Goal: Transaction & Acquisition: Purchase product/service

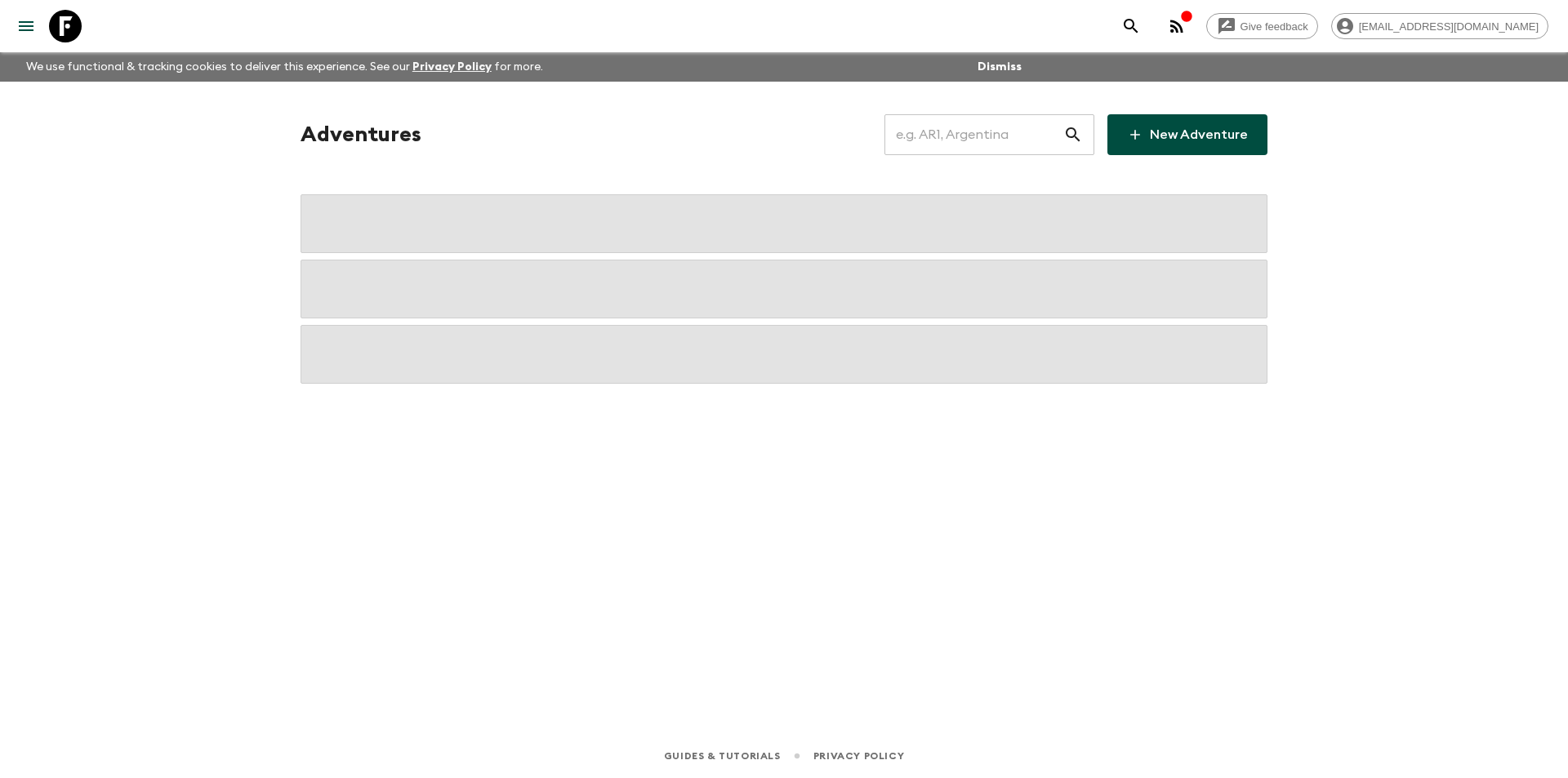
click at [1005, 148] on input "text" at bounding box center [973, 134] width 179 height 46
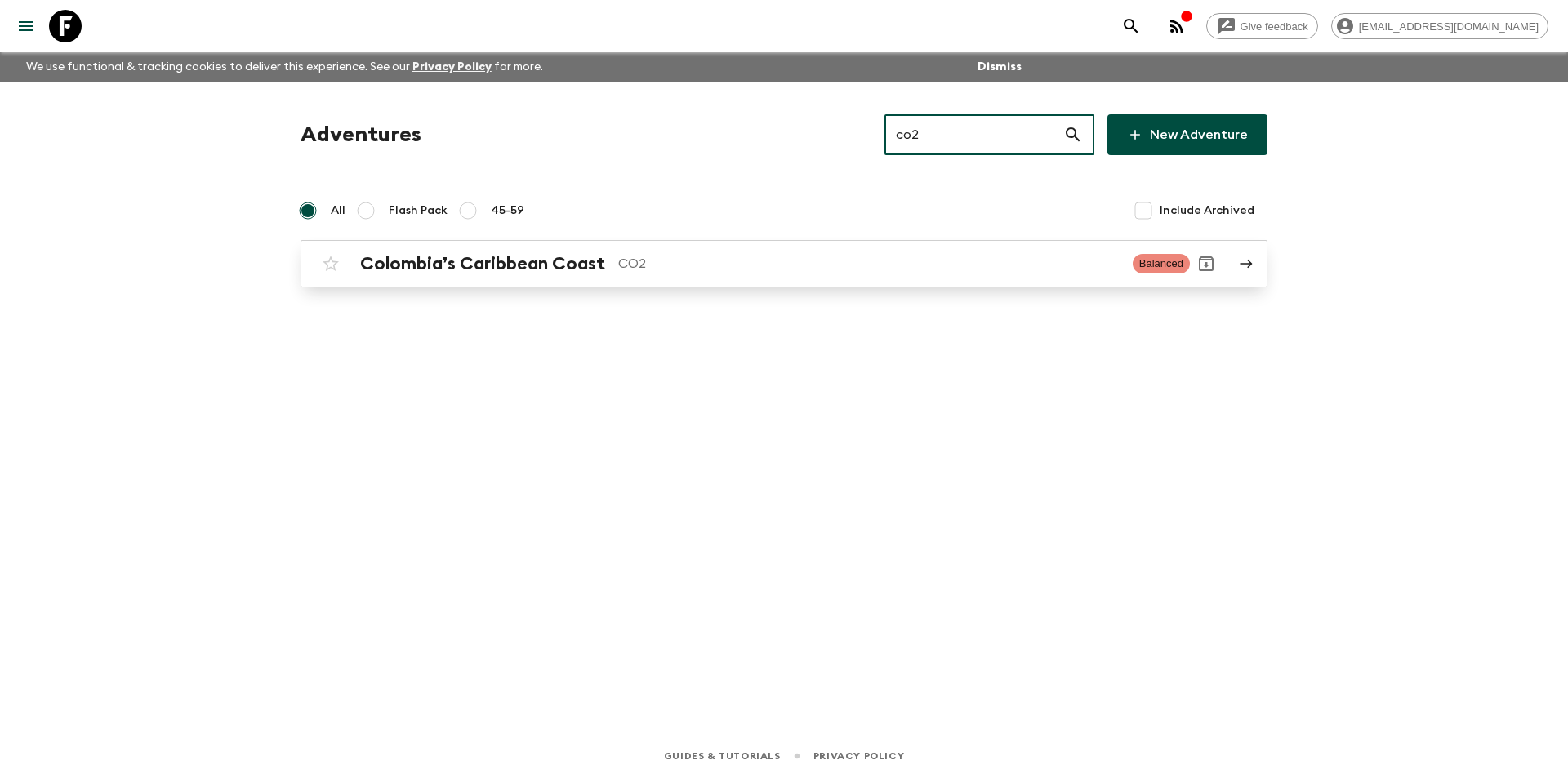
type input "co2"
click at [598, 278] on div "Colombia’s Caribbean Coast CO2 Balanced" at bounding box center [752, 264] width 875 height 33
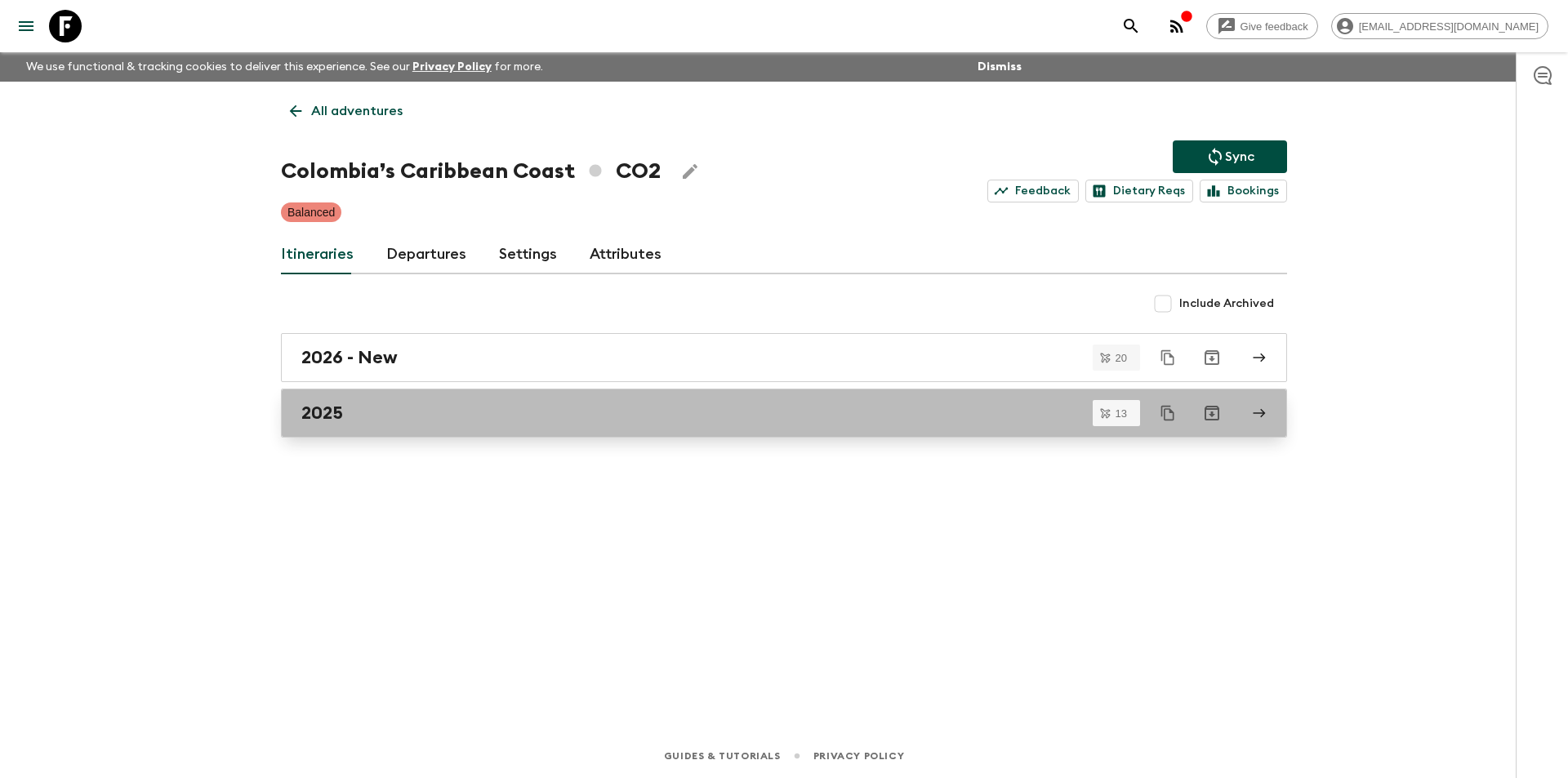
click at [542, 412] on div "2025" at bounding box center [769, 413] width 934 height 21
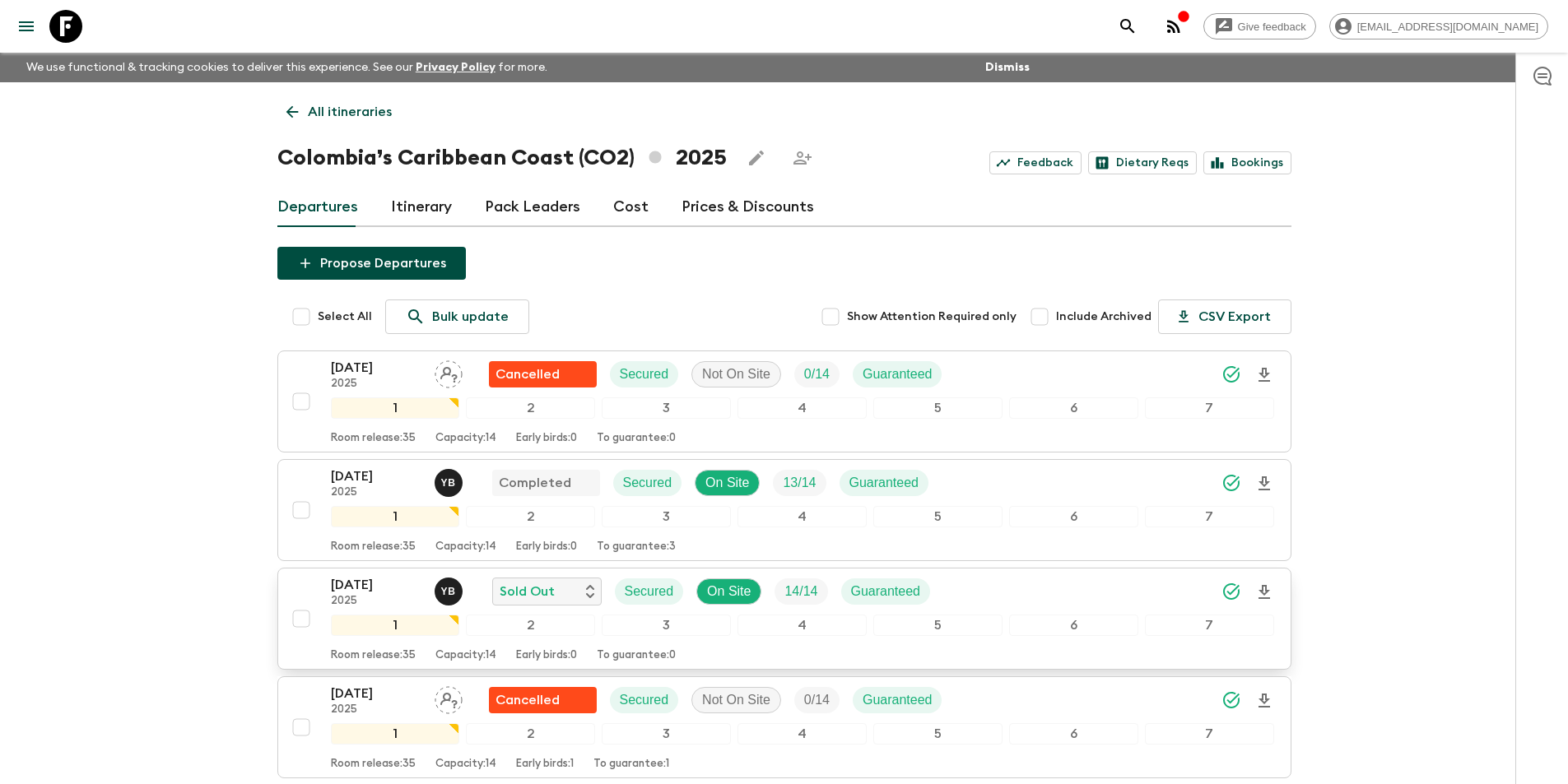
click at [365, 595] on p "2025" at bounding box center [376, 601] width 91 height 13
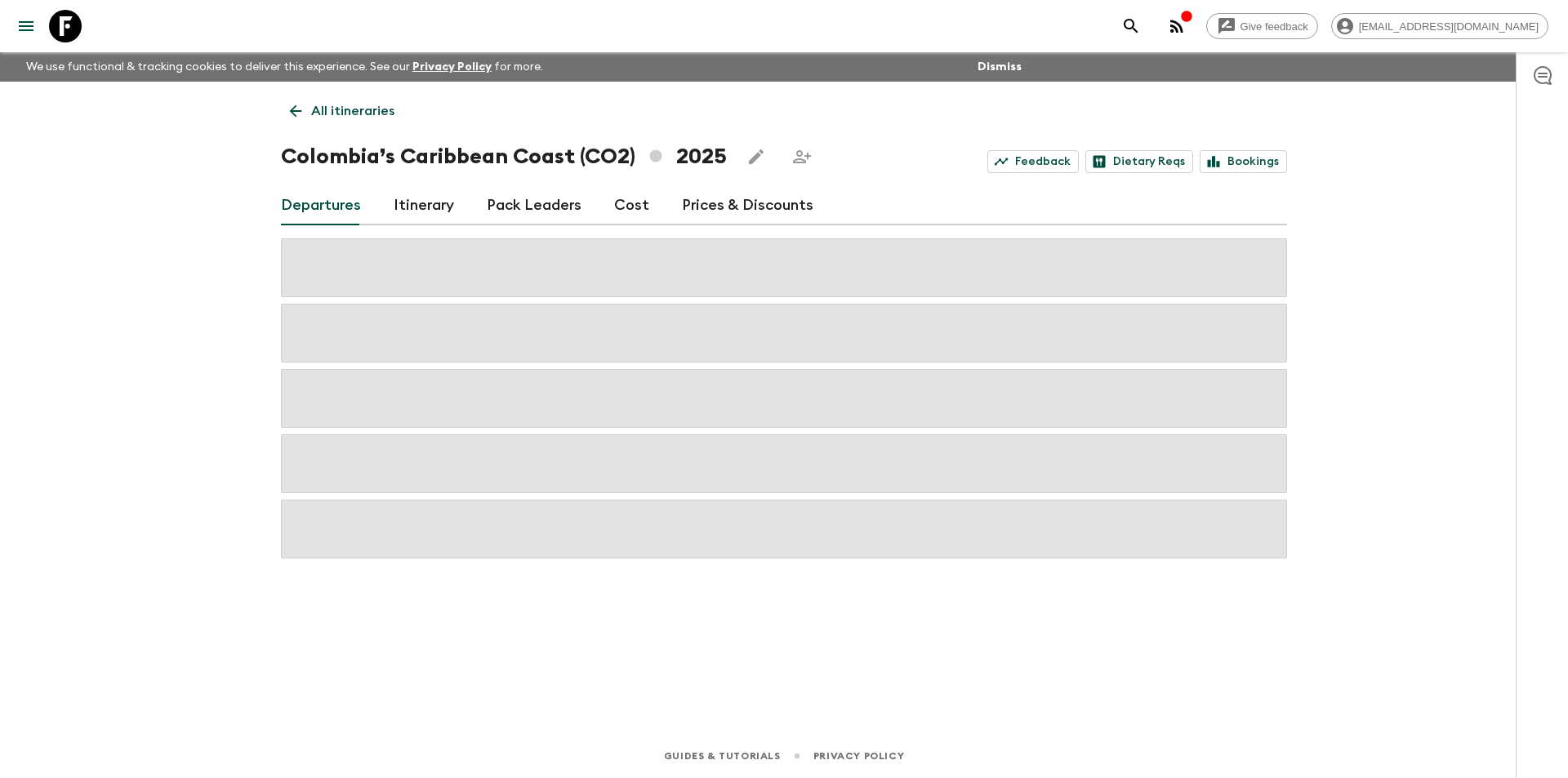
click at [629, 225] on div "All itineraries Colombia’s Caribbean Coast (CO2) 2025 Feedback Dietary Reqs Boo…" at bounding box center [784, 385] width 1045 height 606
click at [633, 219] on link "Cost" at bounding box center [632, 205] width 36 height 39
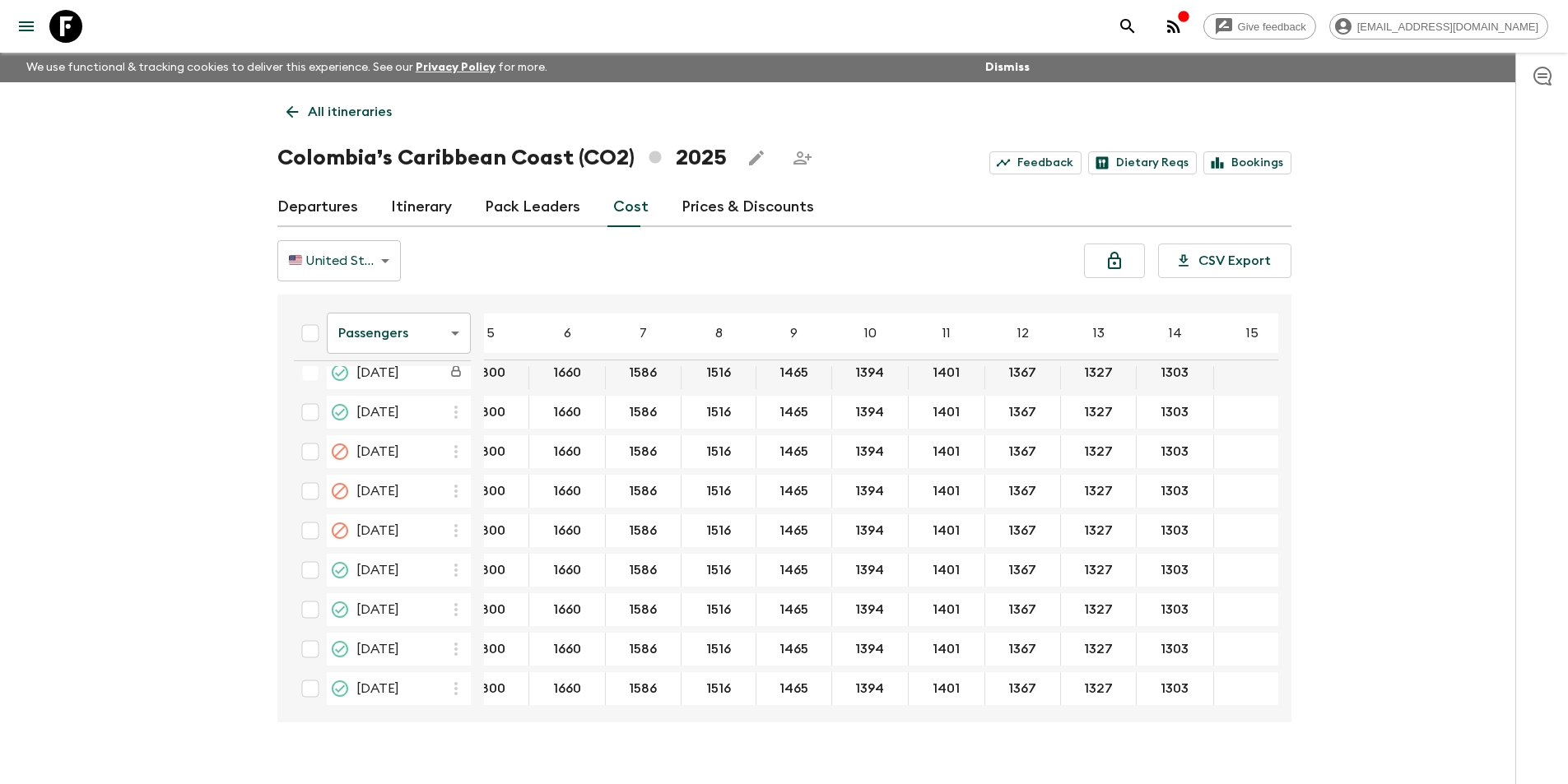
scroll to position [411, 118]
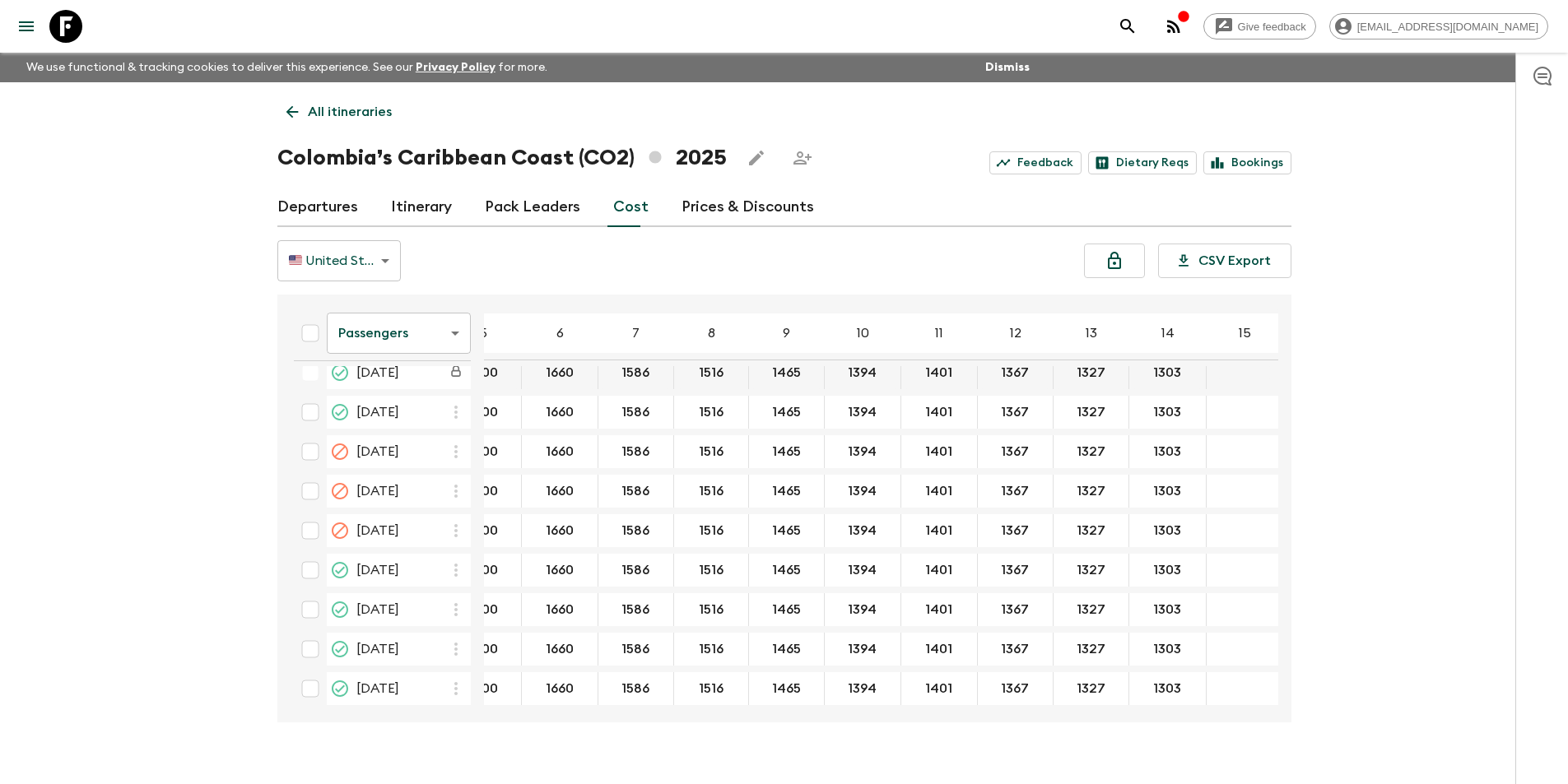
click at [382, 341] on body "Give feedback kavita@flashpack.com We use functional & tracking cookies to deli…" at bounding box center [784, 406] width 1568 height 813
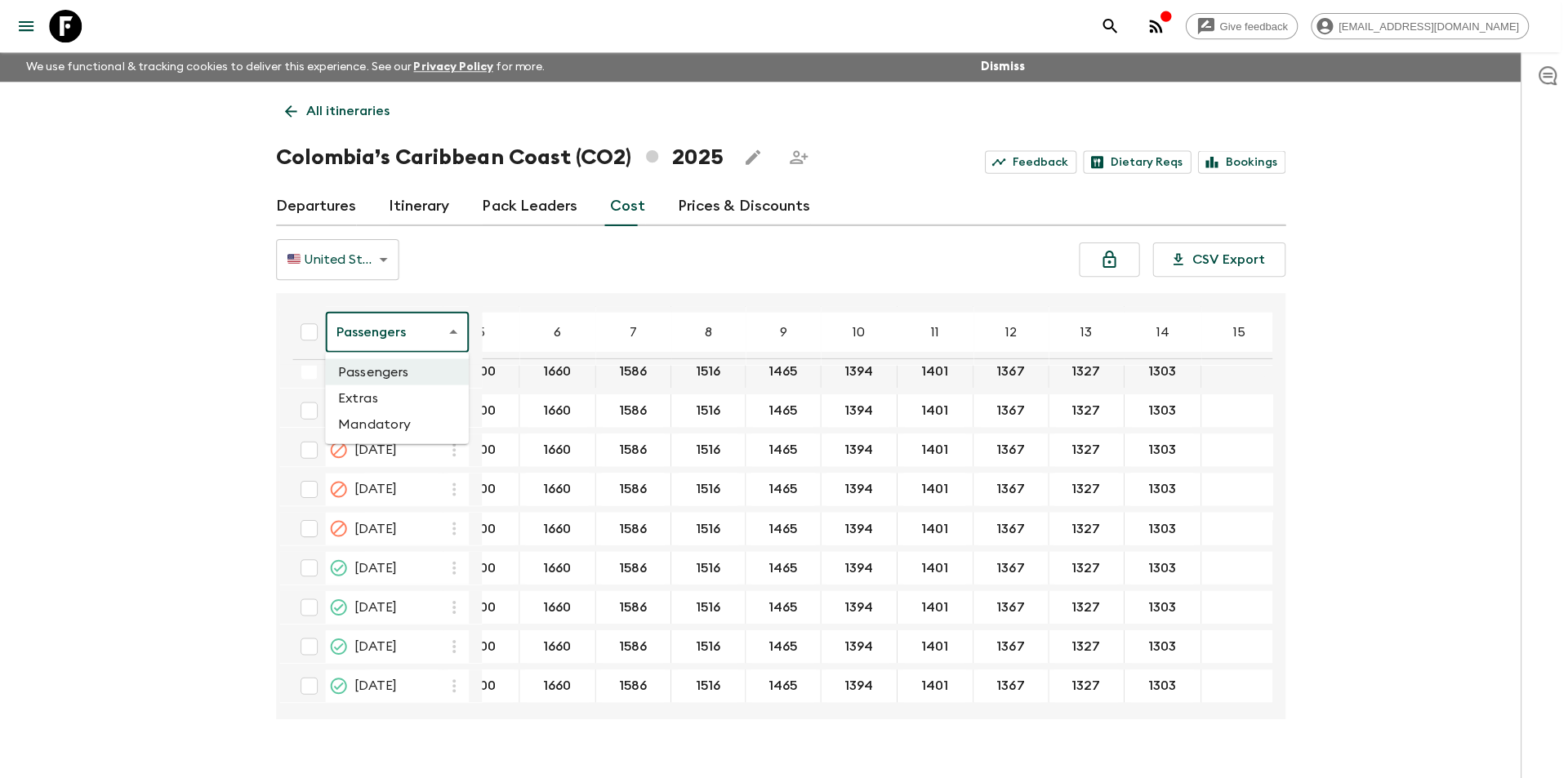
click at [378, 339] on div at bounding box center [784, 389] width 1568 height 778
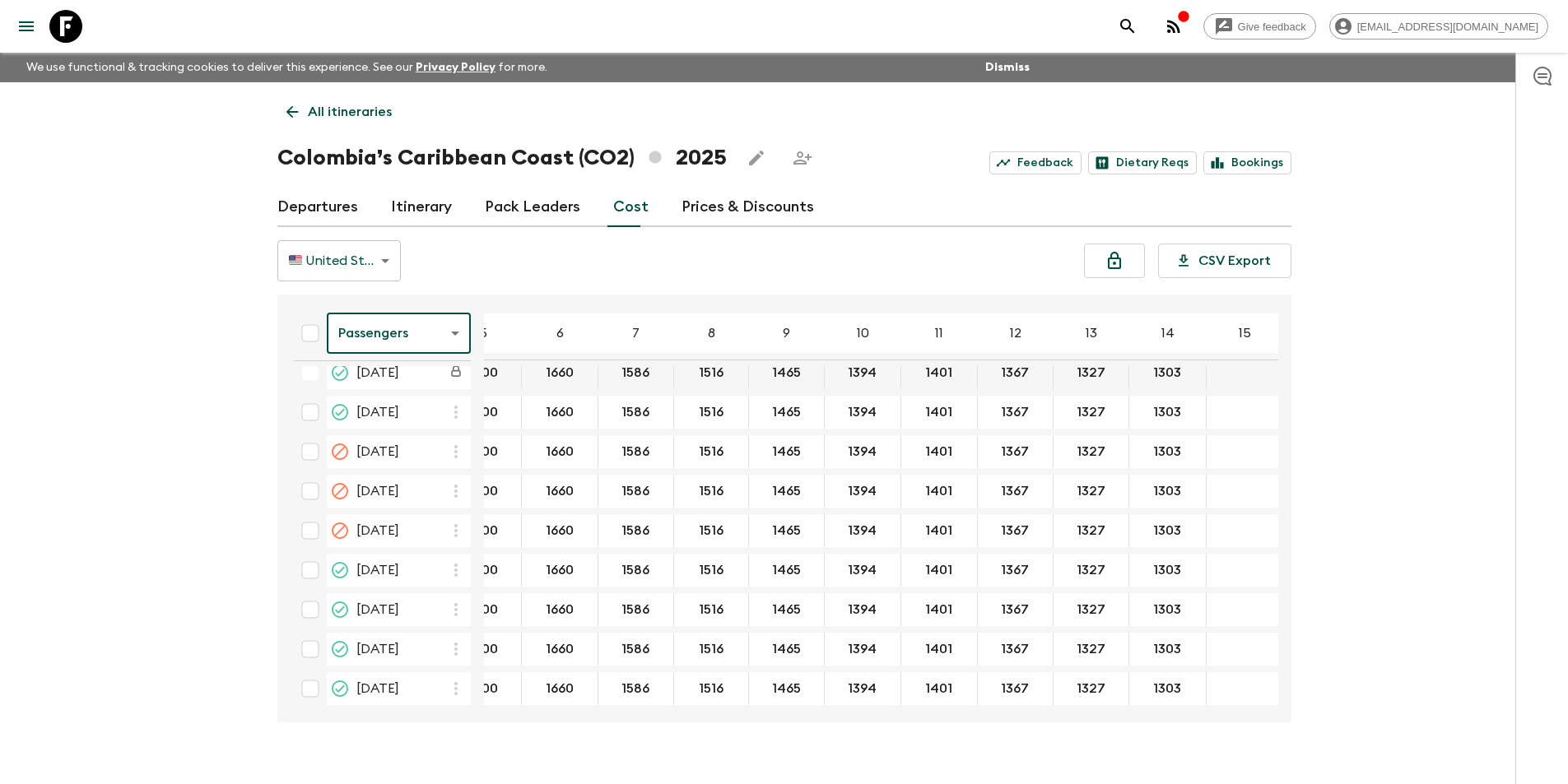
click at [409, 352] on body "Give feedback kavita@flashpack.com We use functional & tracking cookies to deli…" at bounding box center [784, 406] width 1568 height 813
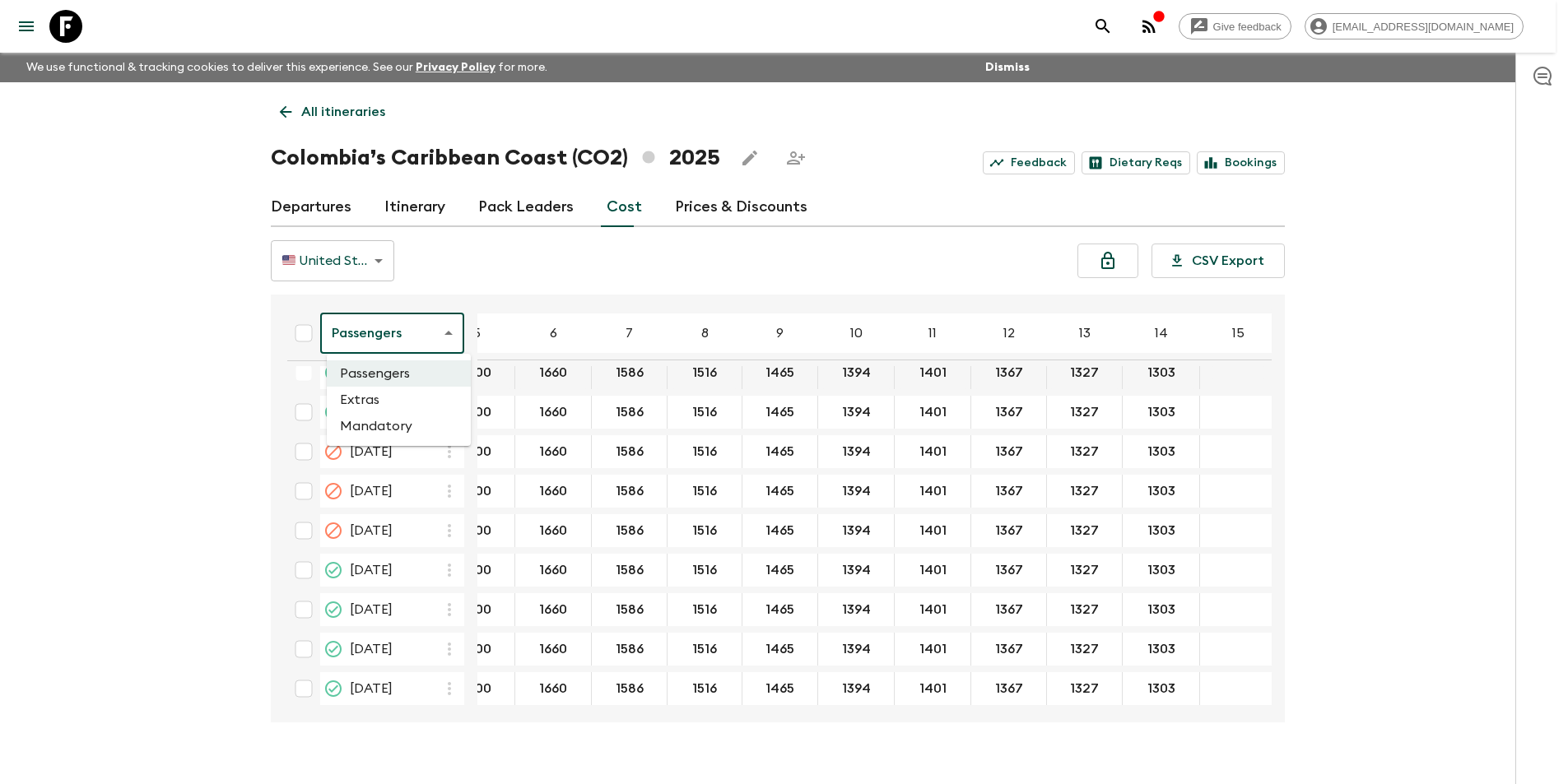
click at [409, 352] on div at bounding box center [784, 392] width 1568 height 784
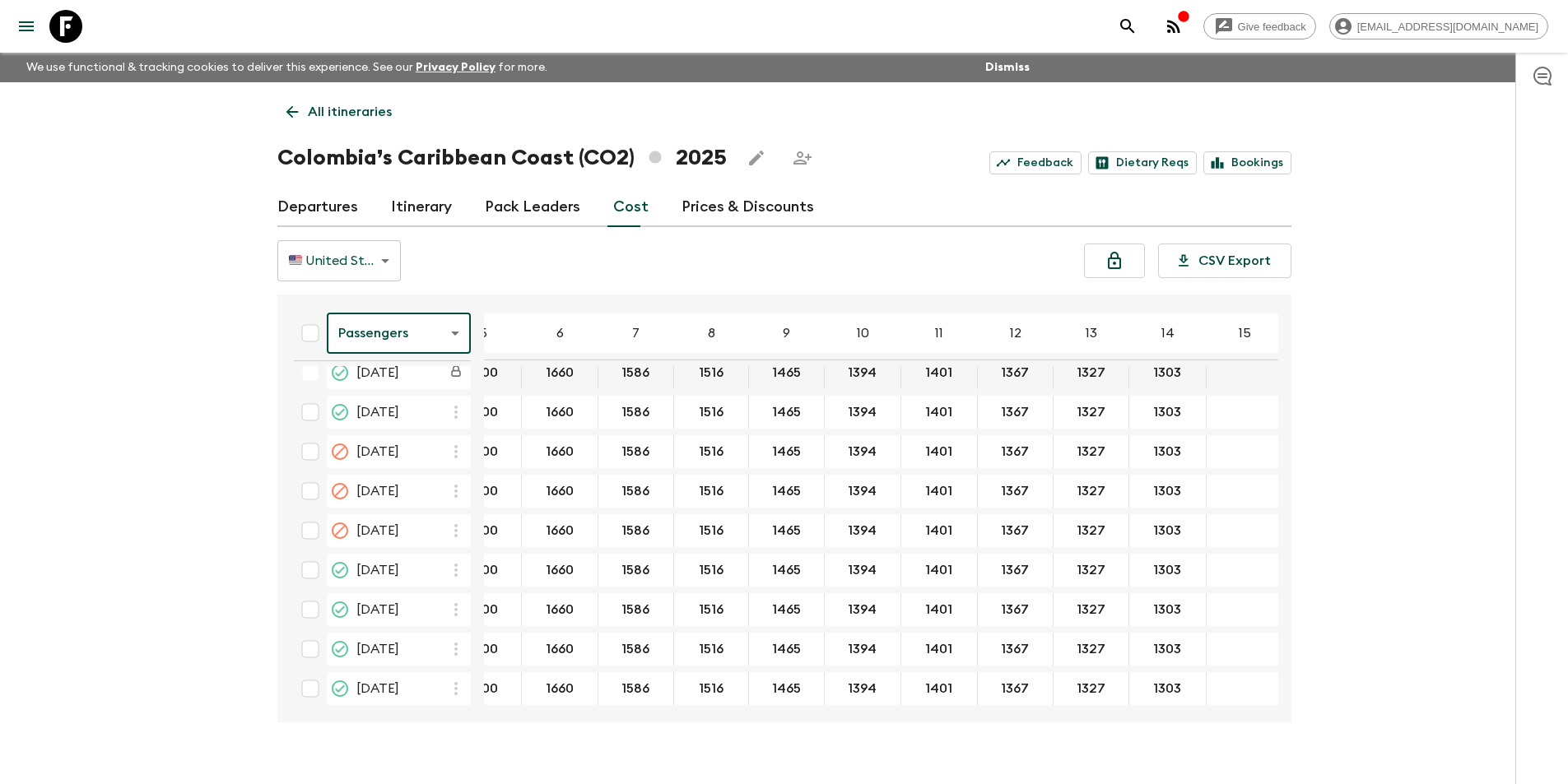
click at [418, 340] on body "Give feedback kavita@flashpack.com We use functional & tracking cookies to deli…" at bounding box center [784, 406] width 1568 height 813
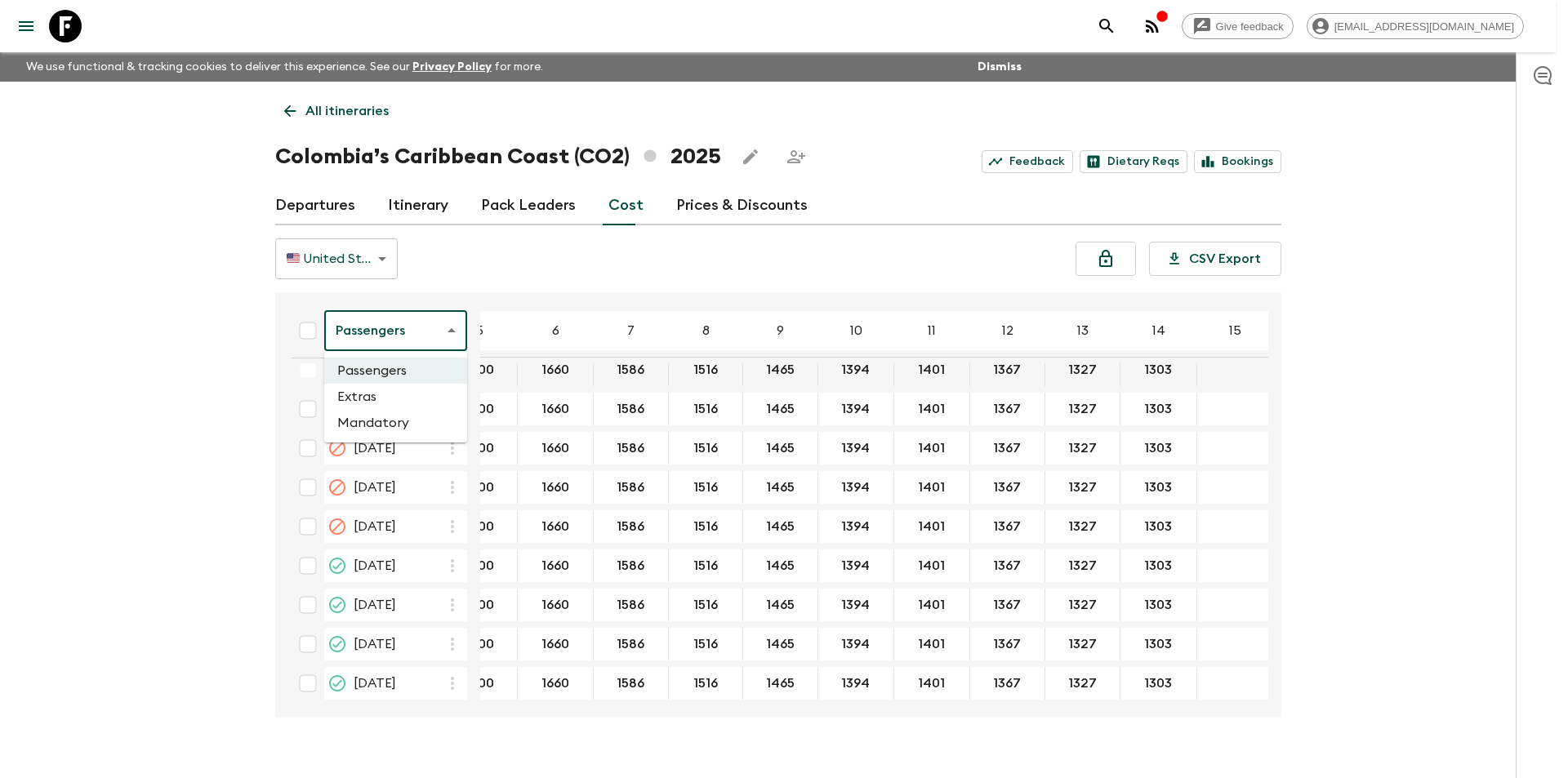
click at [415, 392] on li "Extras" at bounding box center [395, 397] width 143 height 26
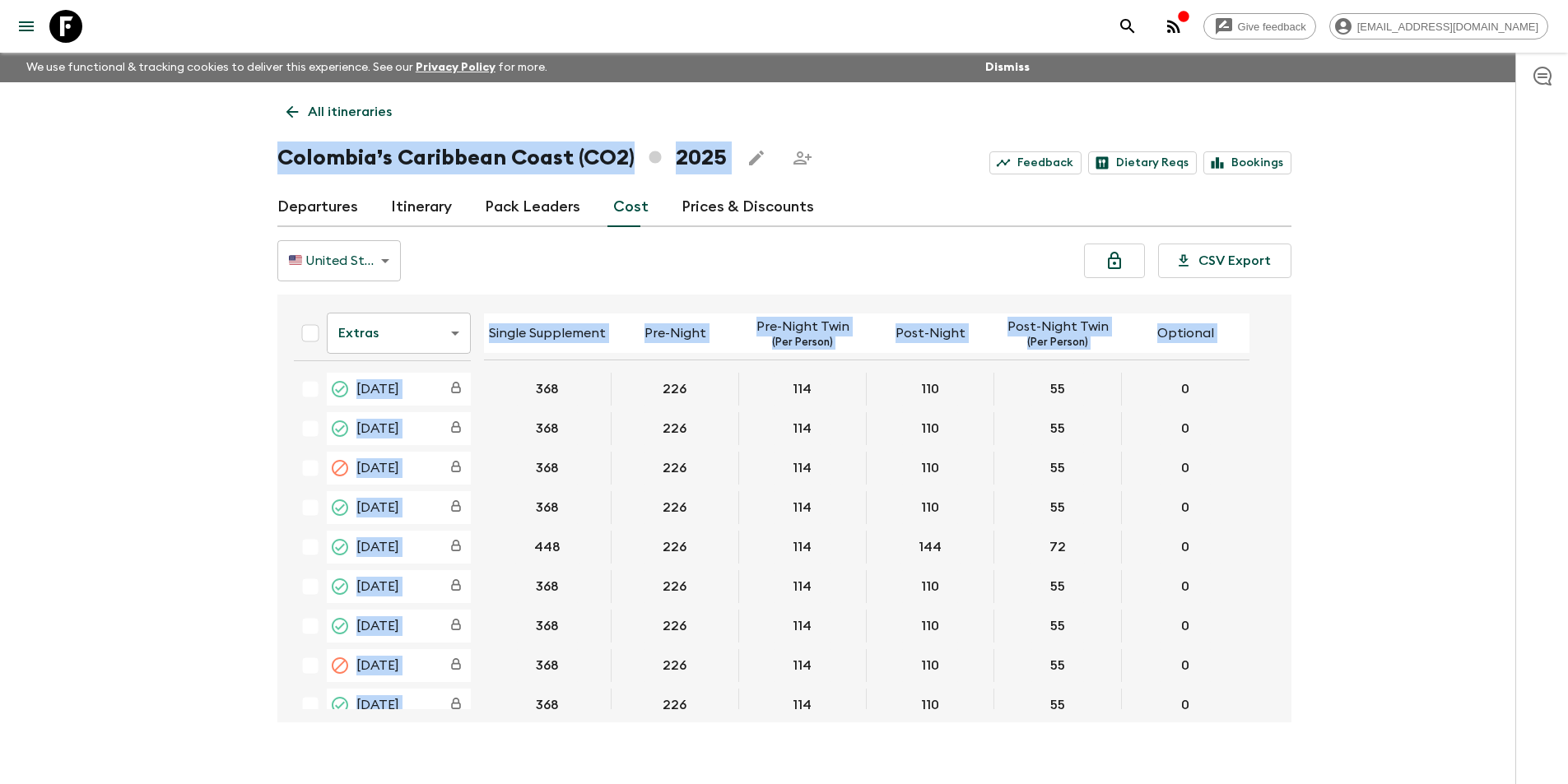
click at [607, 286] on div "All itineraries Colombia’s Caribbean Coast (CO2) 2025 Feedback Dietary Reqs Boo…" at bounding box center [784, 402] width 1053 height 640
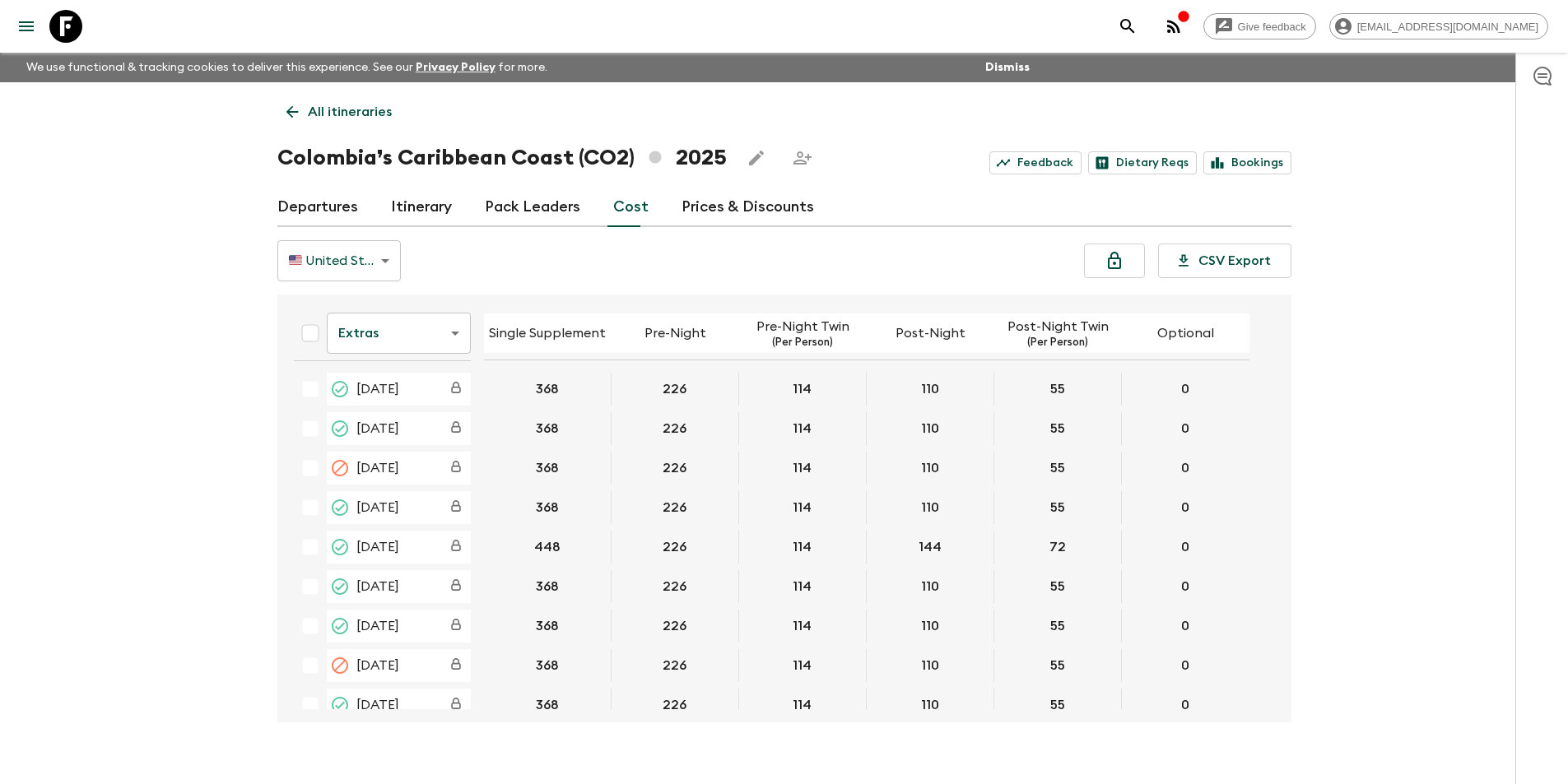
scroll to position [411, 0]
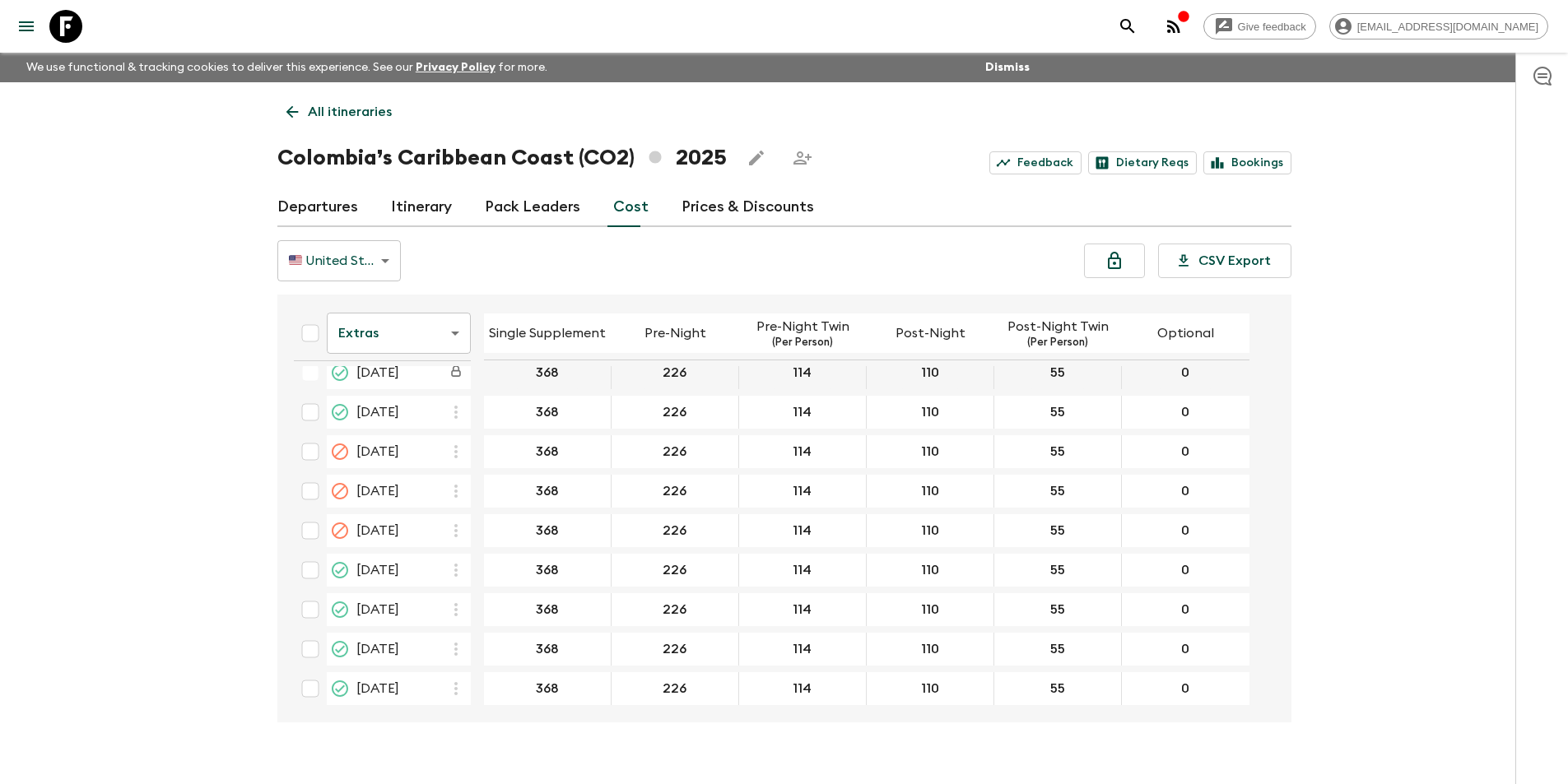
click at [50, 33] on icon at bounding box center [66, 26] width 33 height 33
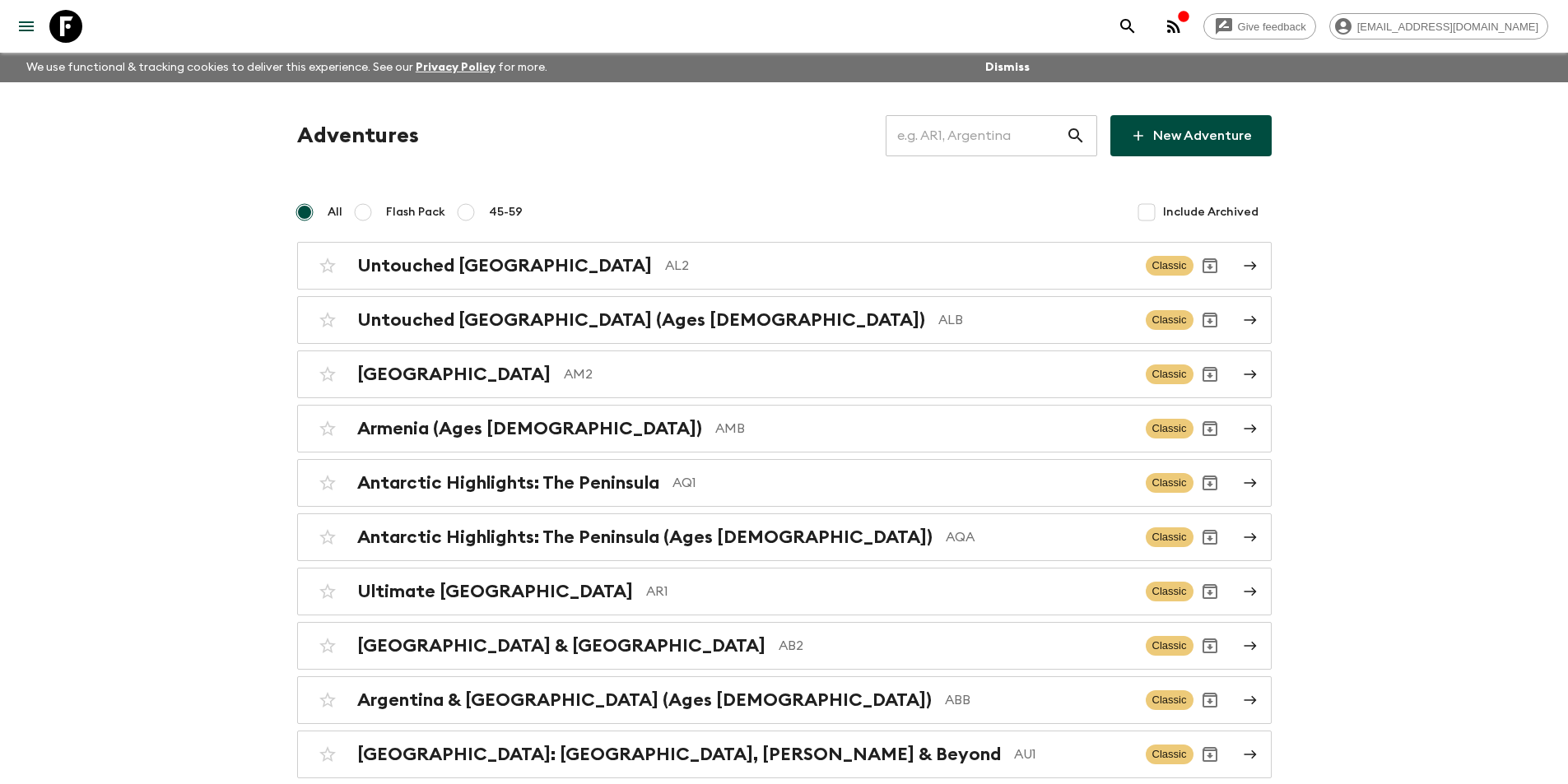
click at [1005, 134] on input "text" at bounding box center [976, 135] width 180 height 46
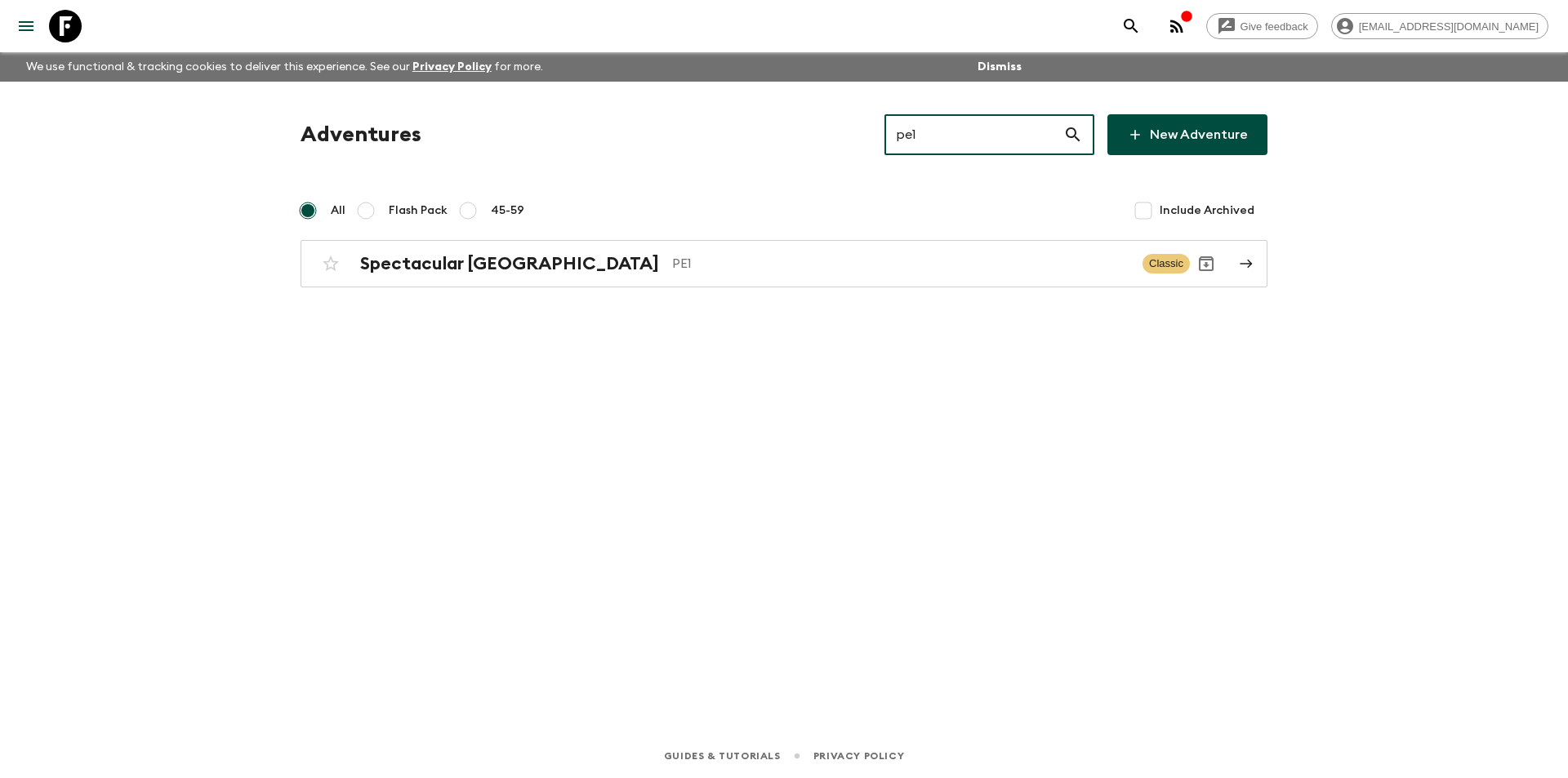
type input "pe1"
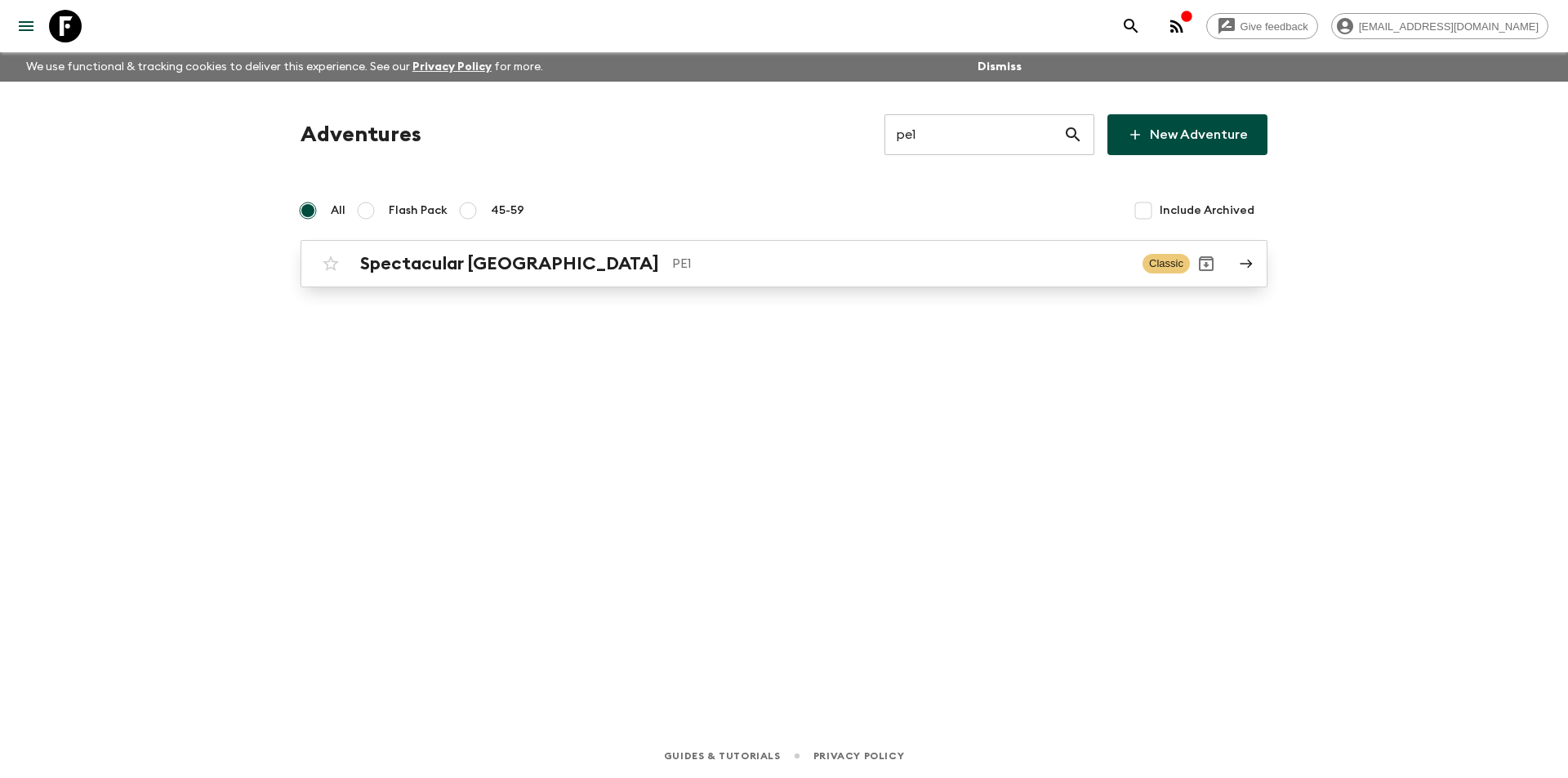
click at [724, 265] on p "PE1" at bounding box center [901, 263] width 458 height 20
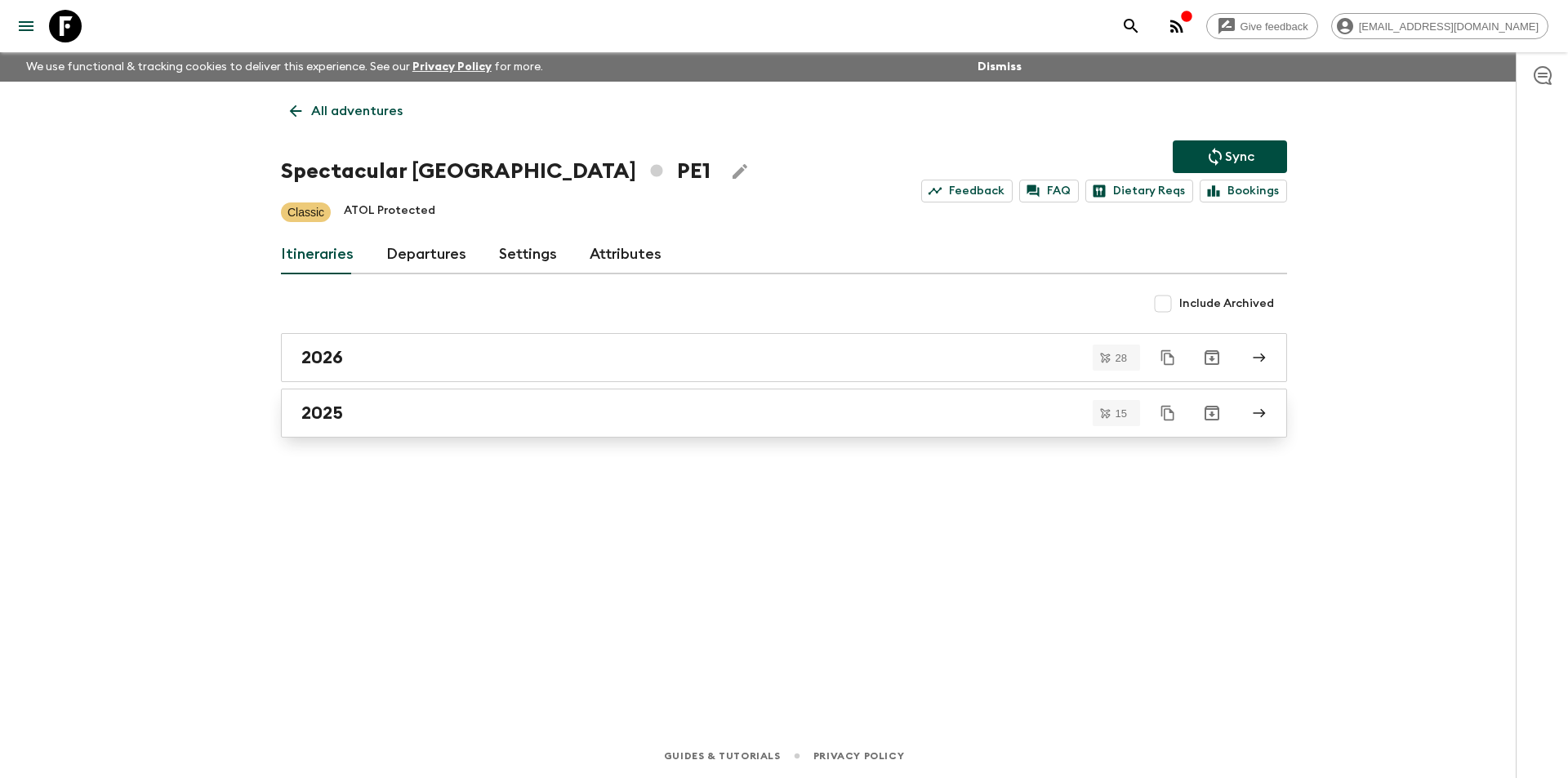
click at [509, 424] on link "2025" at bounding box center [784, 413] width 1006 height 49
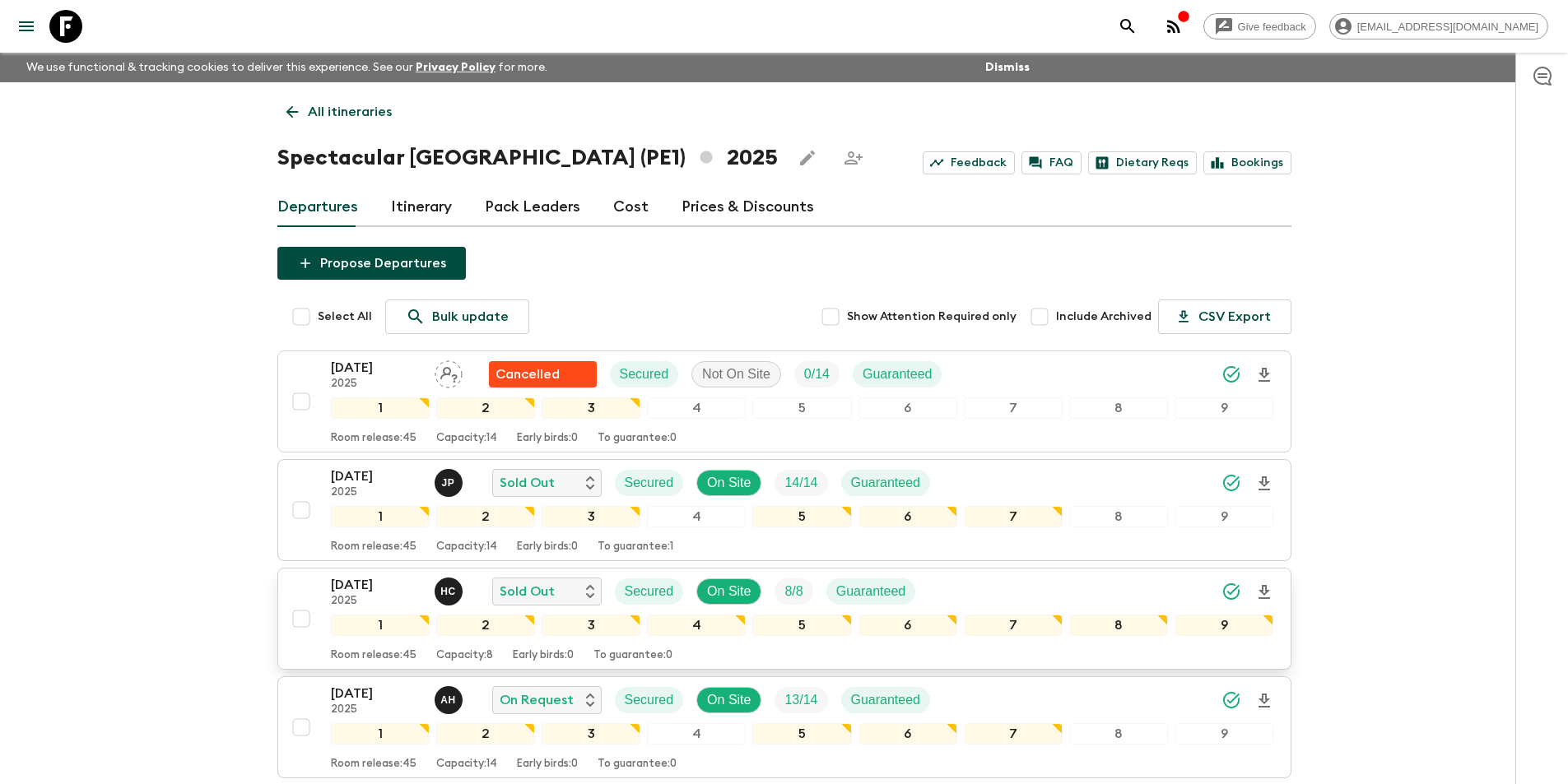
click at [322, 603] on div "29 Aug 2025 2025 H C Sold Out Secured On Site 8 / 8 Guaranteed 1 2 3 4 5 6 7 8 …" at bounding box center [779, 619] width 990 height 87
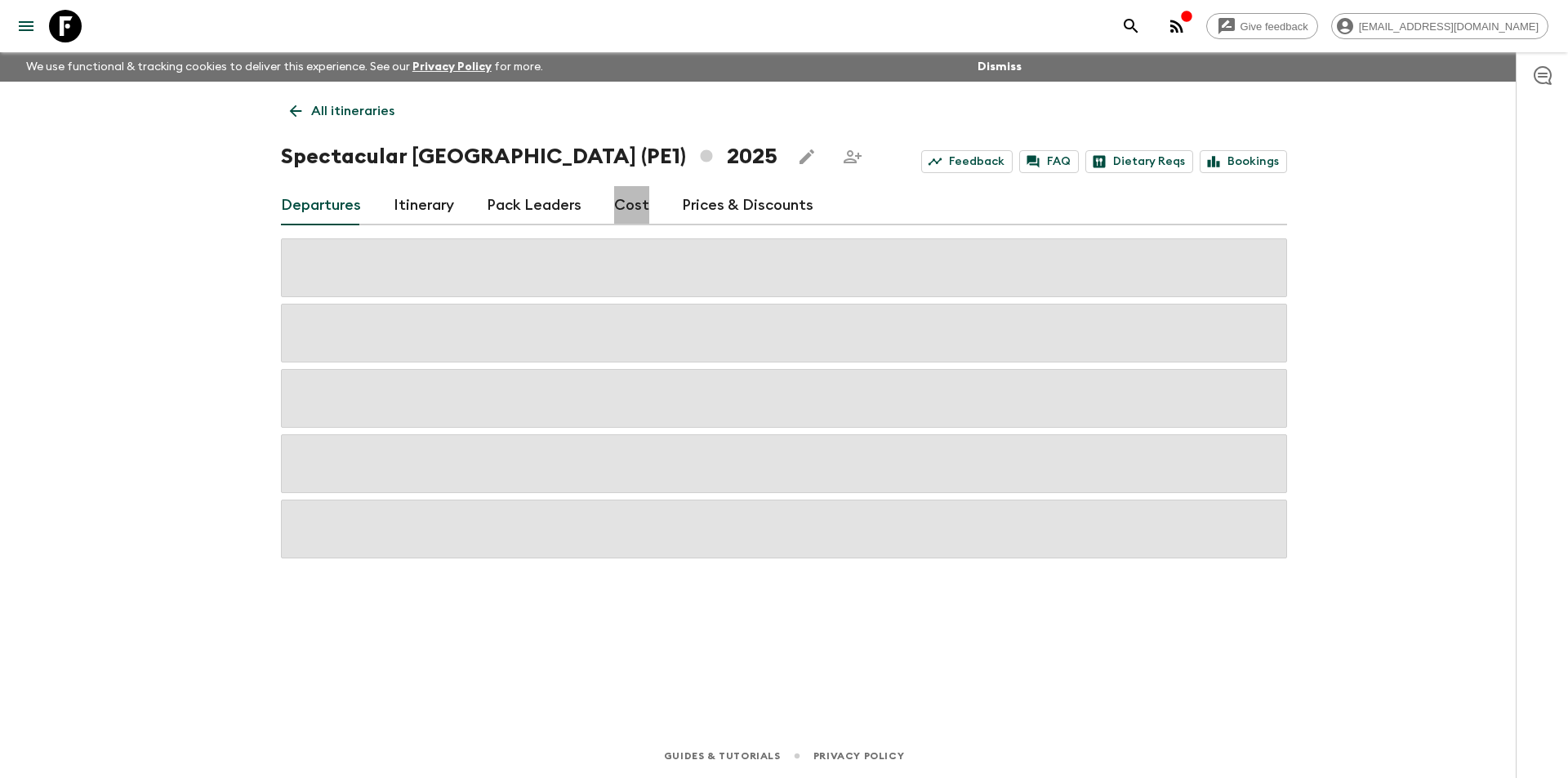
click at [638, 224] on link "Cost" at bounding box center [632, 205] width 36 height 39
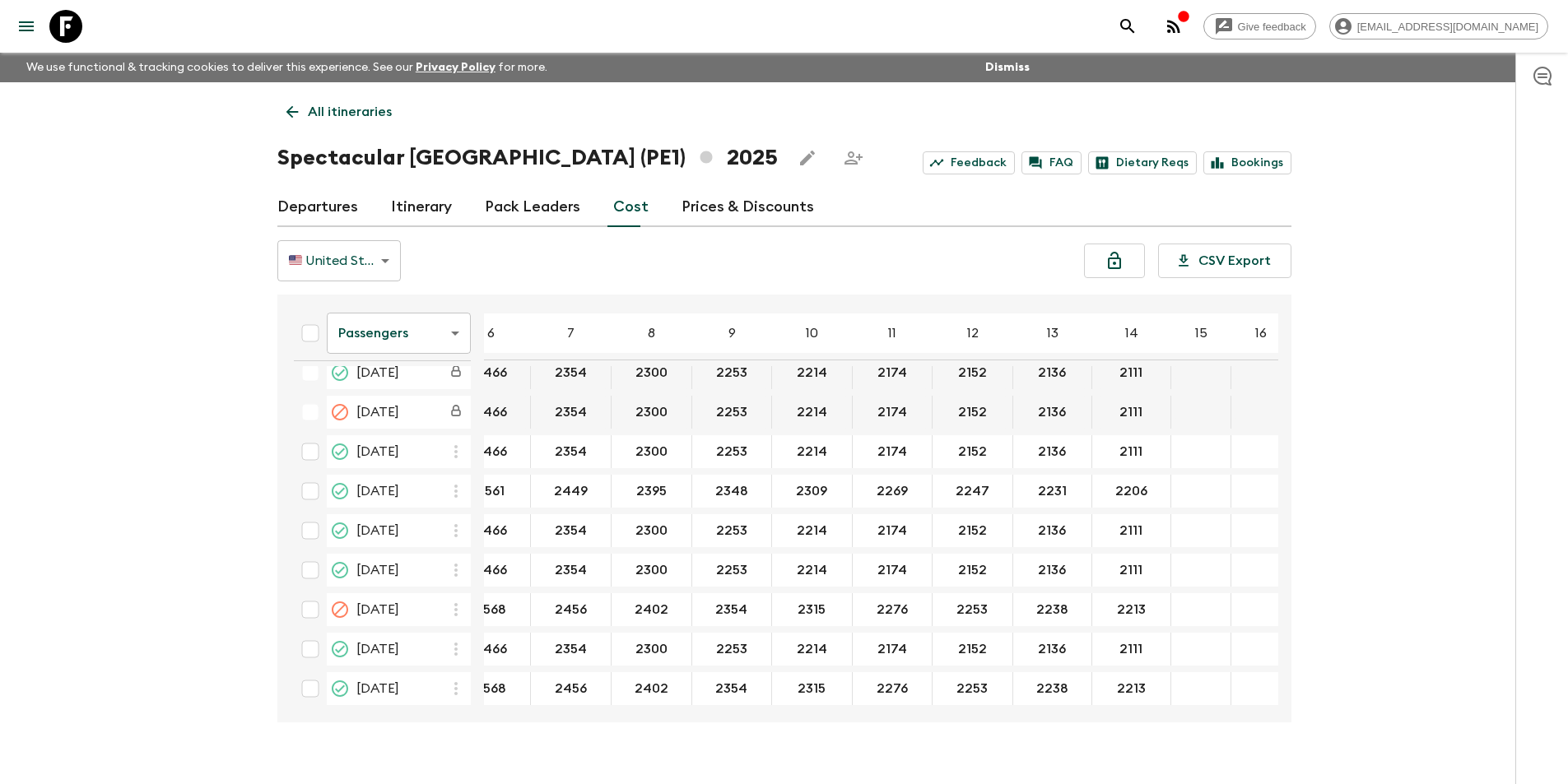
scroll to position [411, 192]
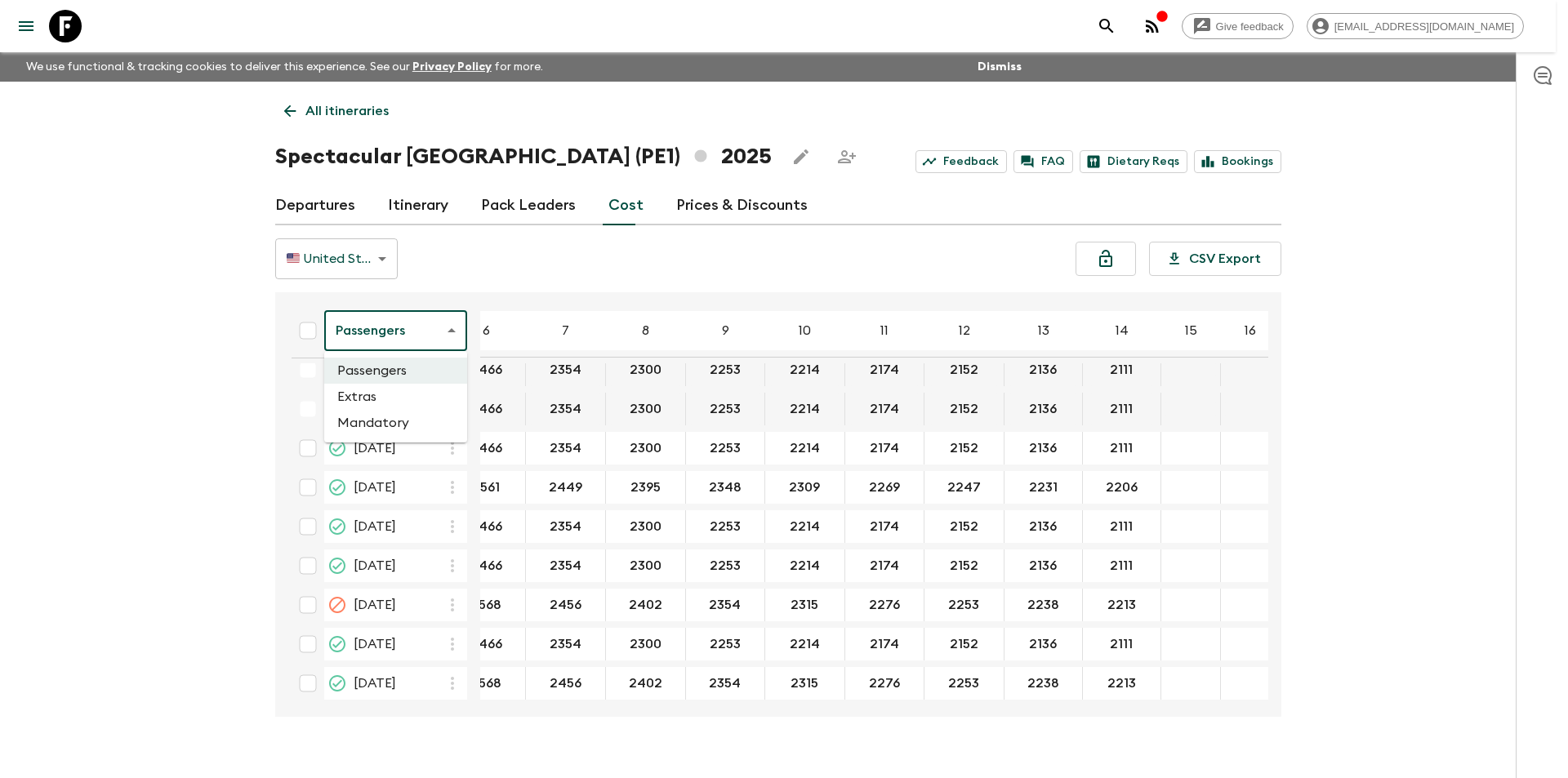
click at [400, 337] on body "Give feedback [EMAIL_ADDRESS][DOMAIN_NAME] We use functional & tracking cookies…" at bounding box center [784, 403] width 1568 height 807
click at [395, 402] on li "Extras" at bounding box center [395, 397] width 143 height 26
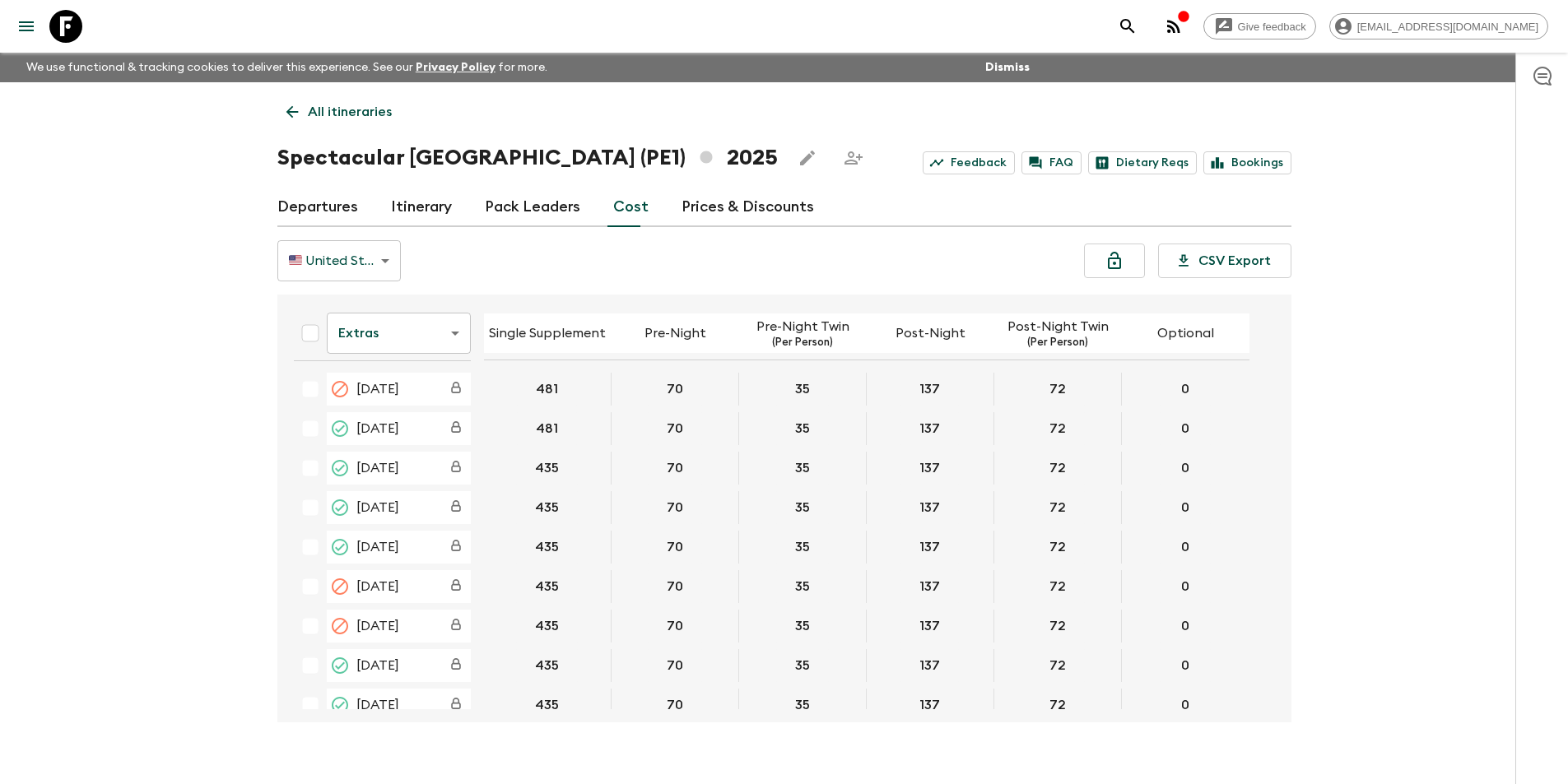
scroll to position [411, 0]
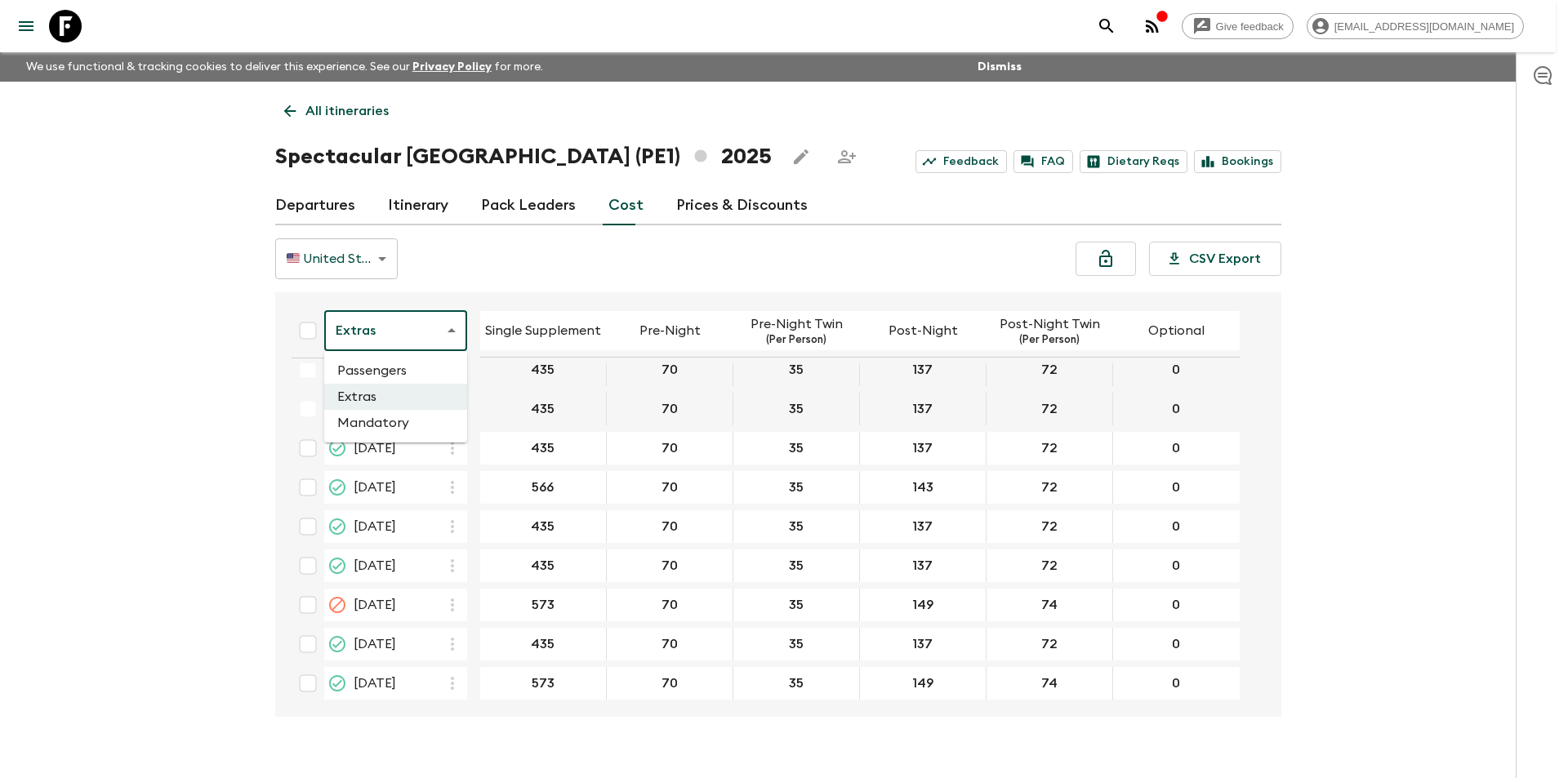
click at [381, 326] on body "Give feedback kavita@flashpack.com We use functional & tracking cookies to deli…" at bounding box center [784, 403] width 1568 height 807
click at [387, 422] on li "Mandatory" at bounding box center [395, 423] width 143 height 26
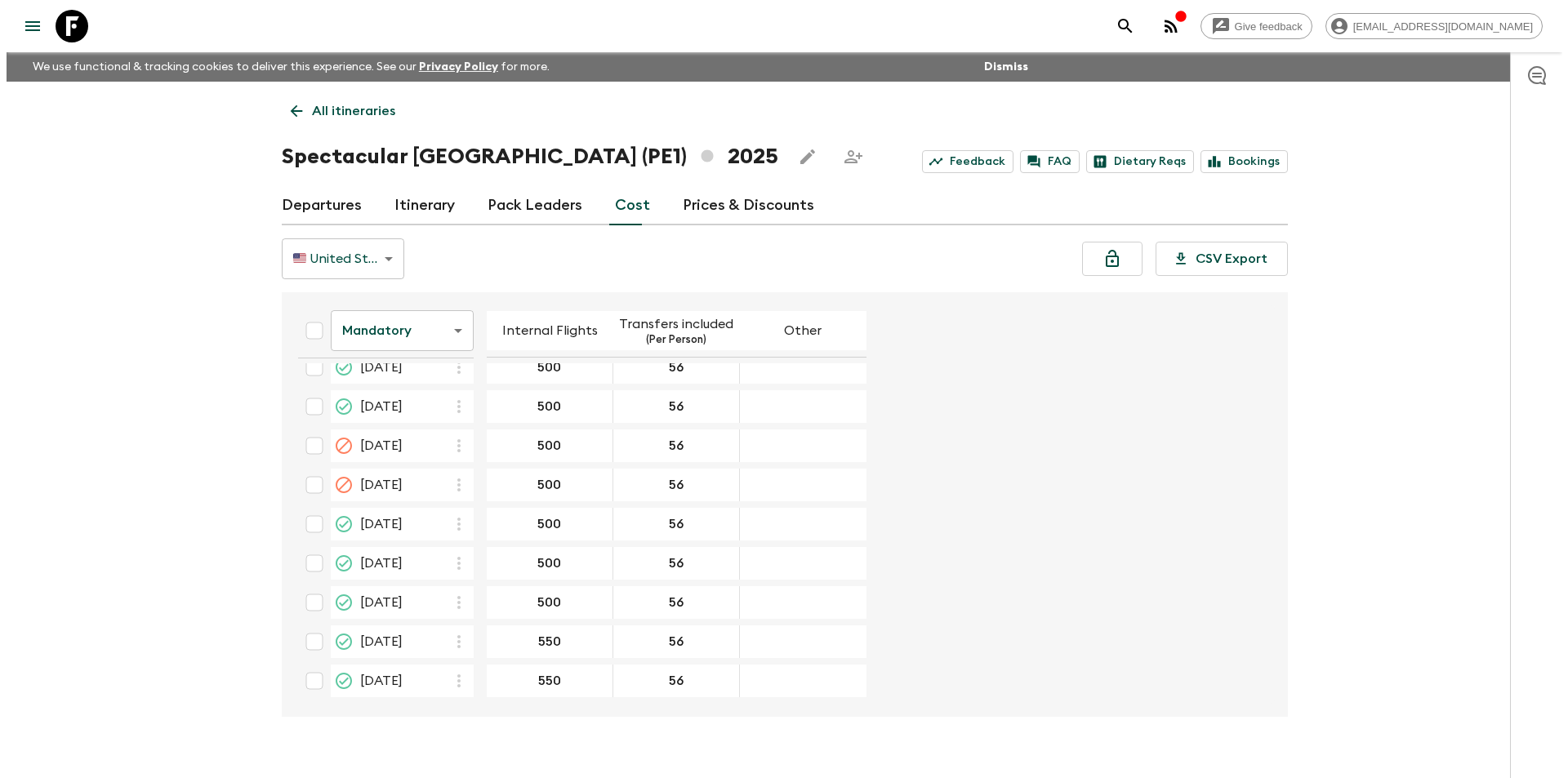
scroll to position [276, 0]
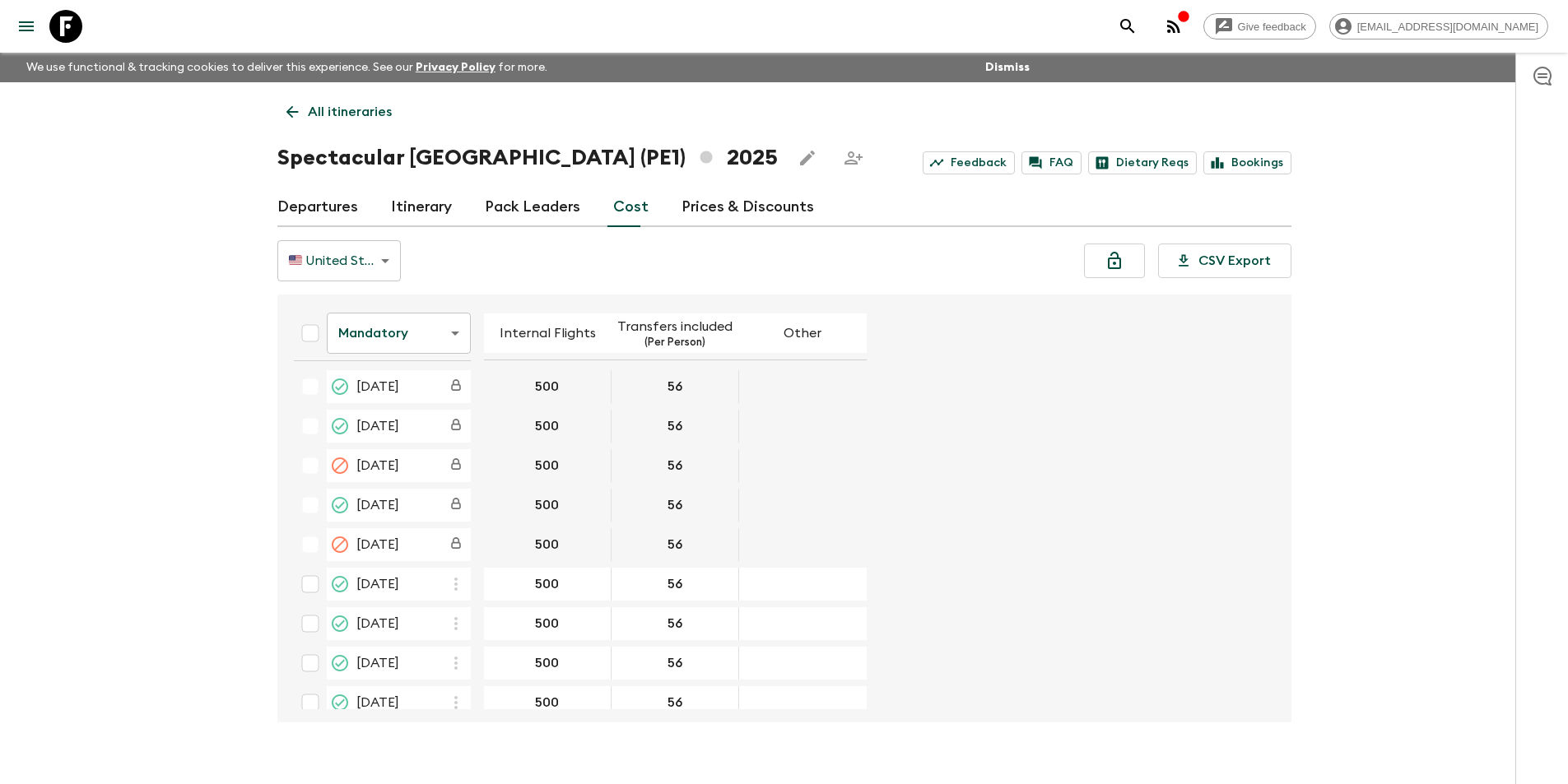
click at [76, 35] on icon at bounding box center [66, 26] width 33 height 33
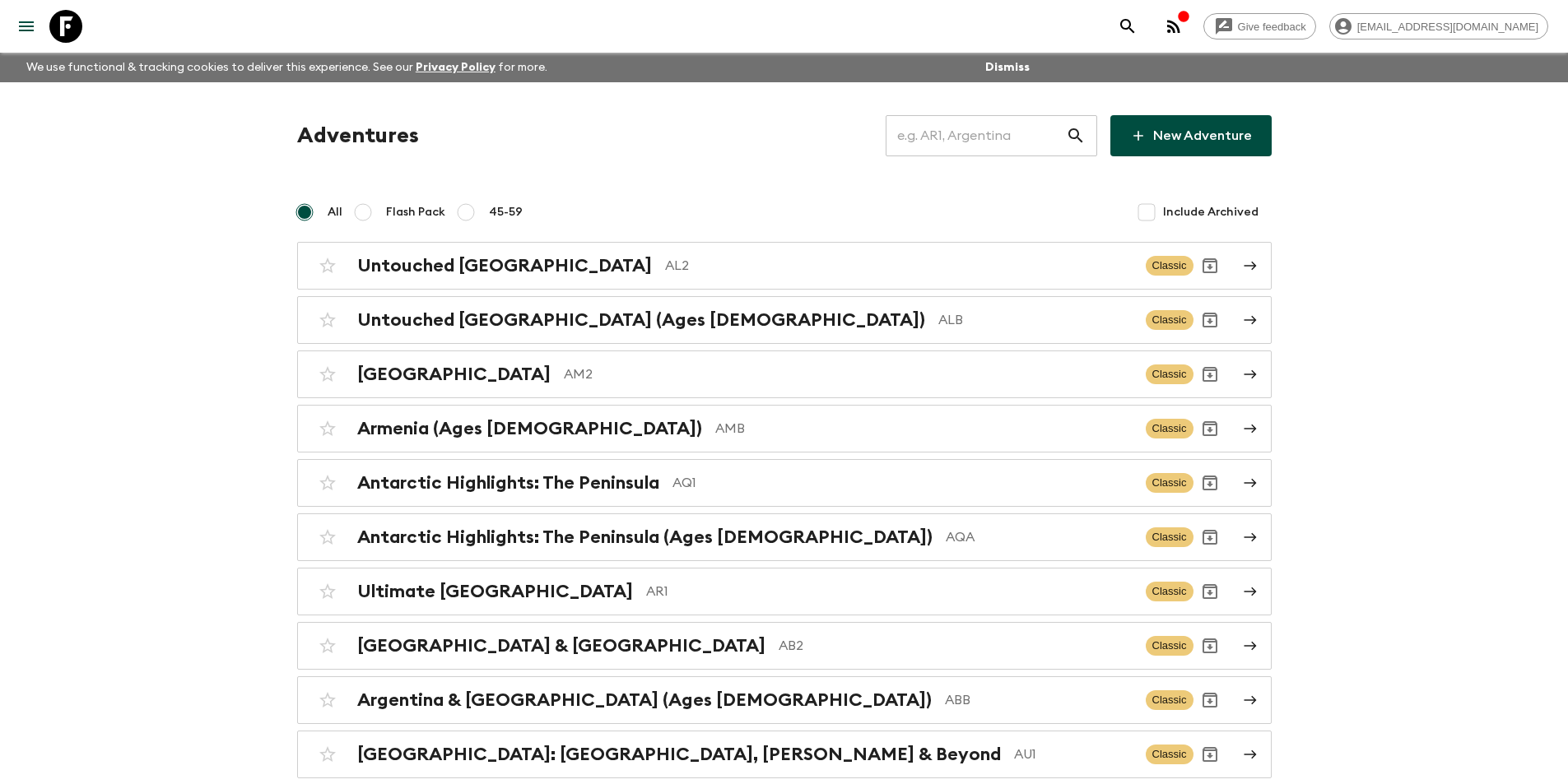
click at [988, 136] on input "text" at bounding box center [976, 135] width 180 height 46
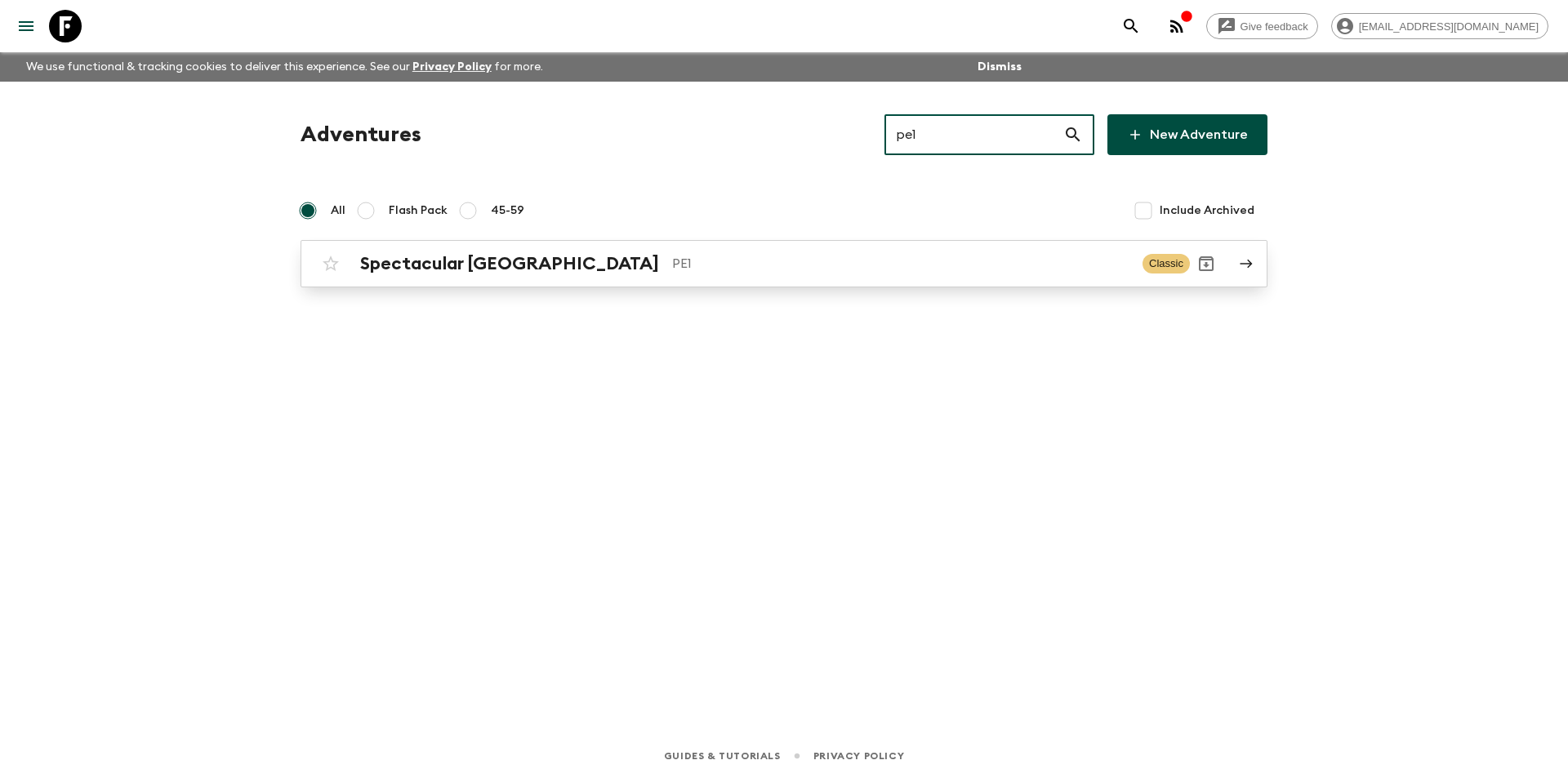
type input "pe1"
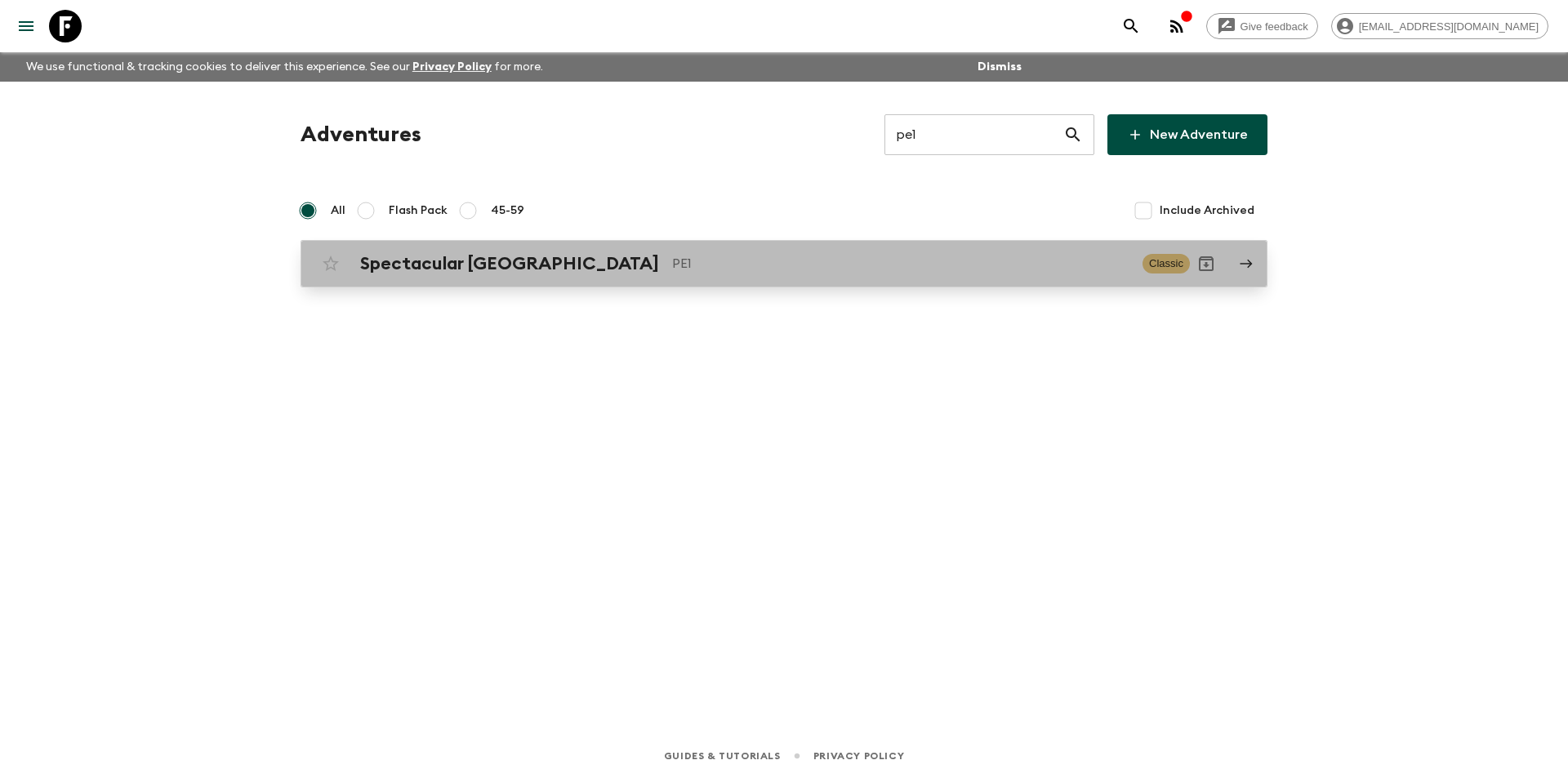
click at [672, 262] on p "PE1" at bounding box center [901, 263] width 458 height 20
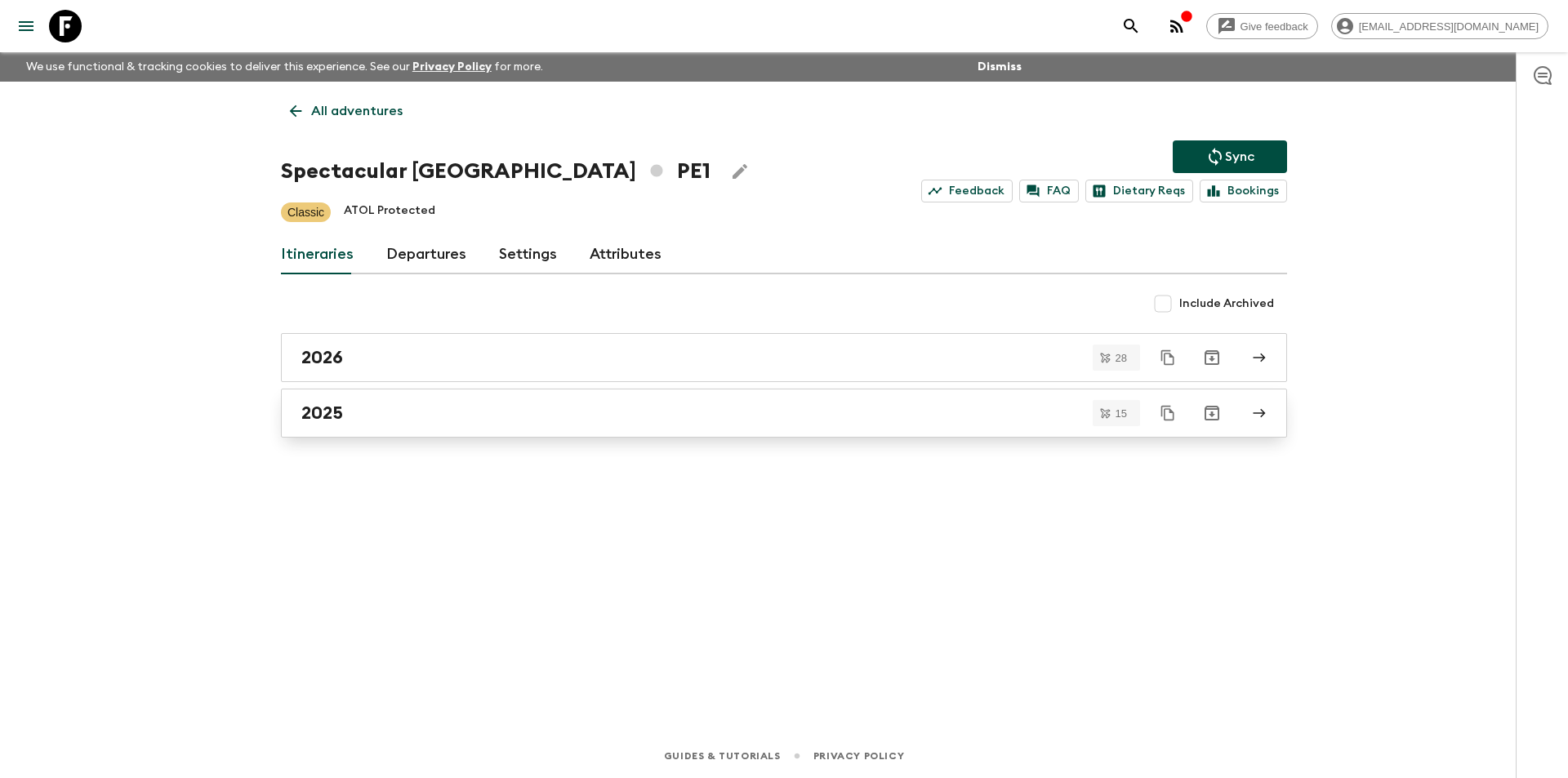
click at [404, 431] on link "2025" at bounding box center [784, 413] width 1006 height 49
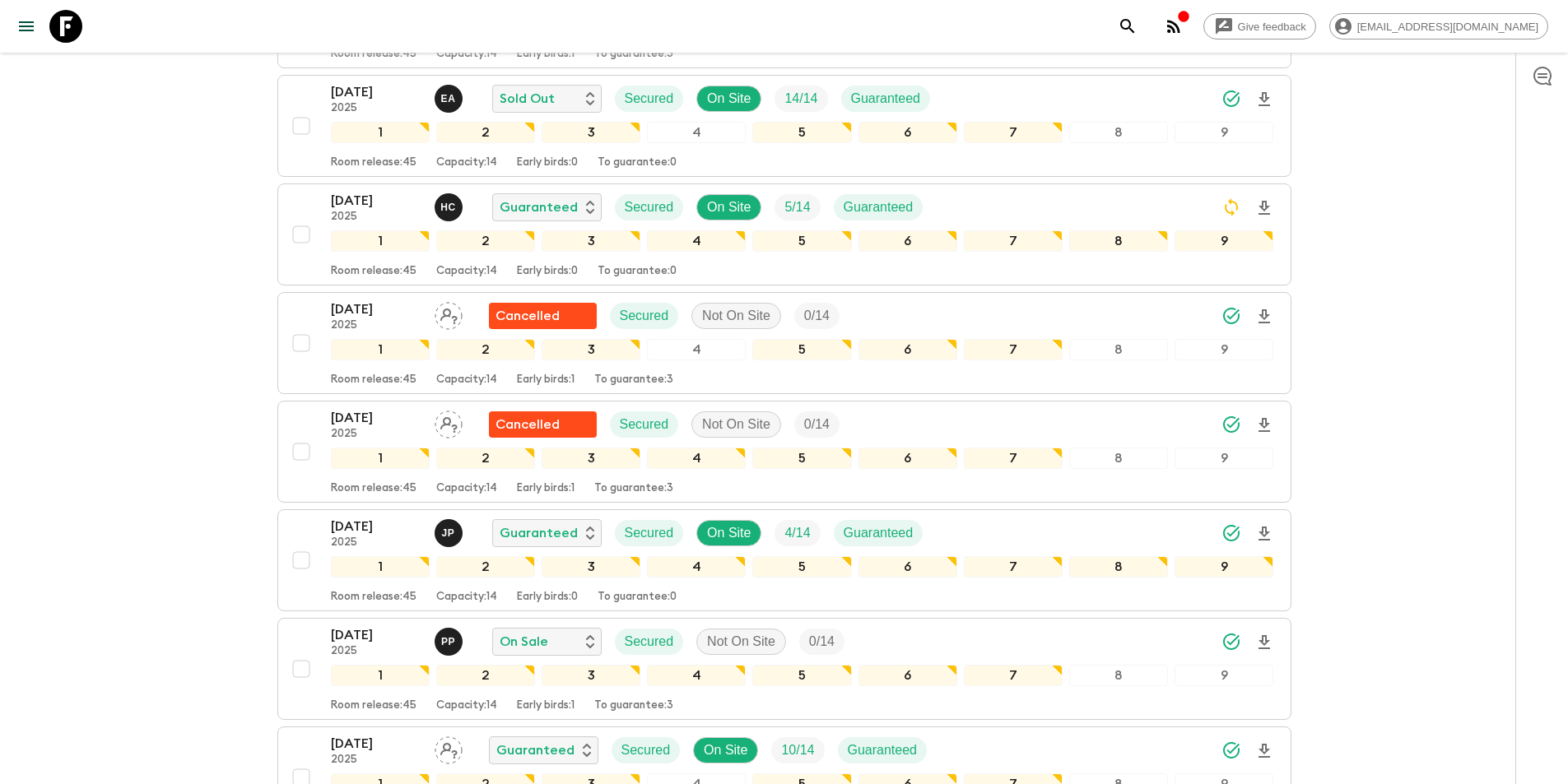
scroll to position [516, 0]
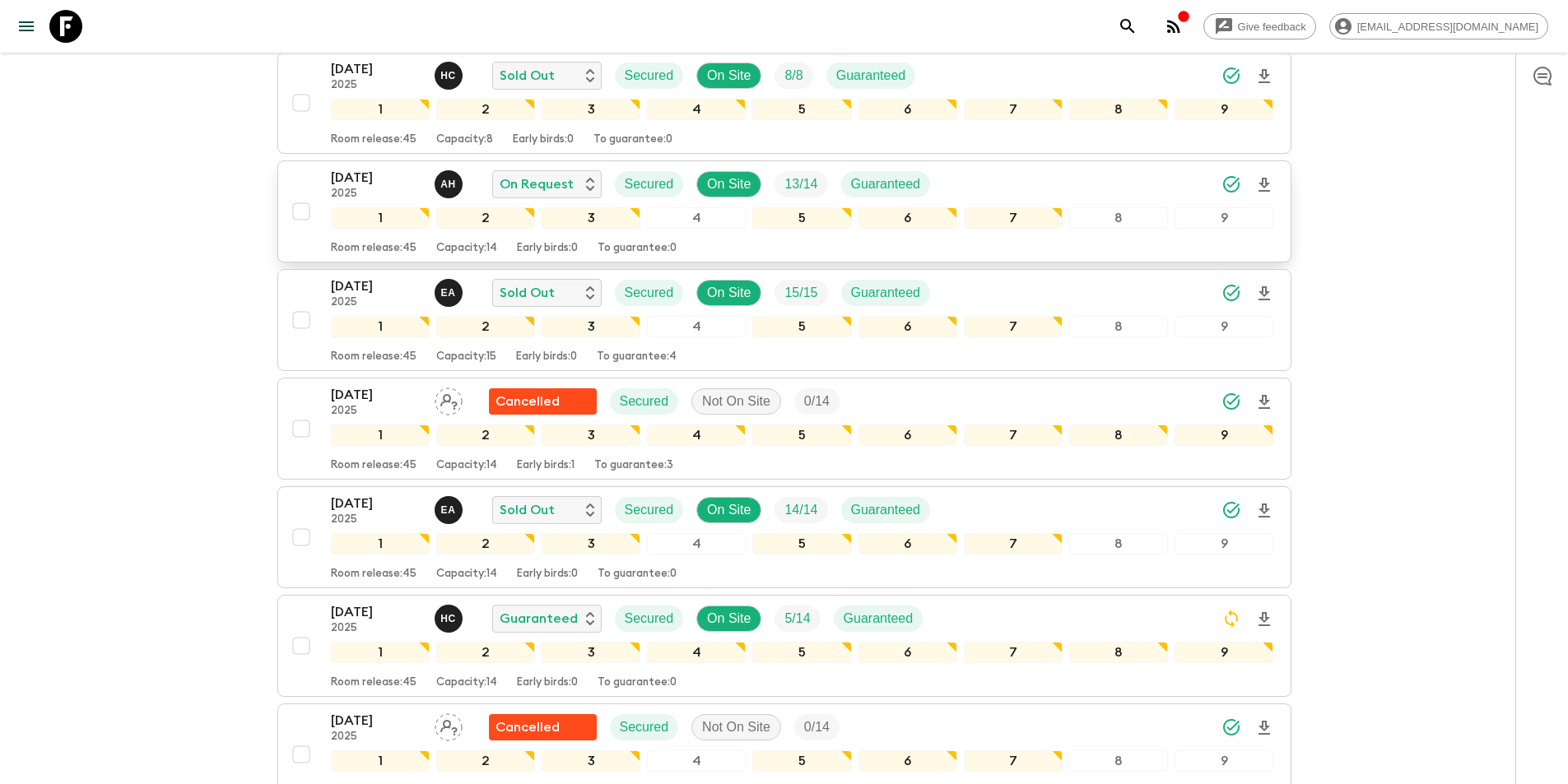
click at [365, 175] on p "[DATE]" at bounding box center [376, 177] width 91 height 20
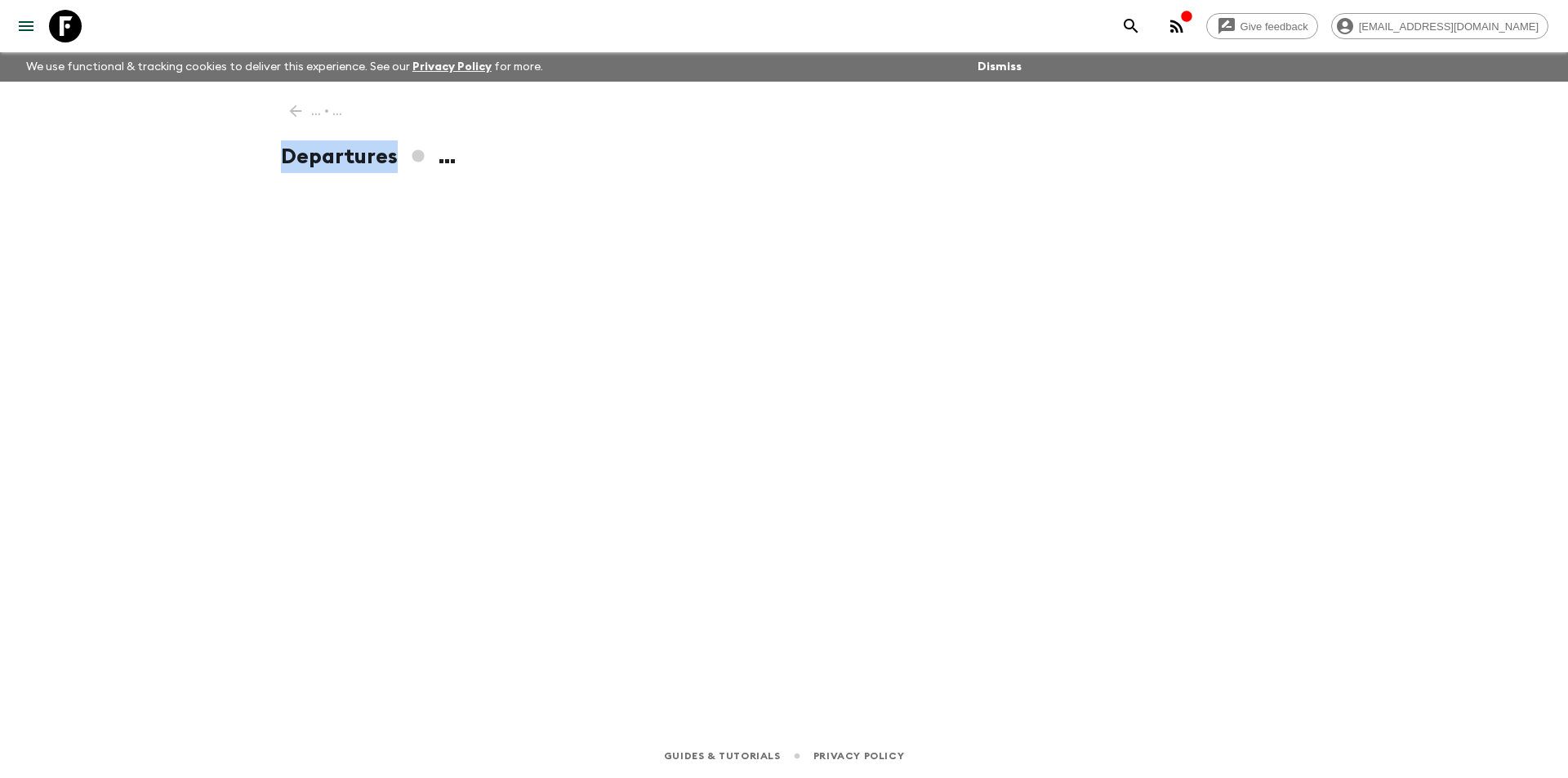
click at [362, 173] on div "... • ... Departures ..." at bounding box center [784, 385] width 1045 height 606
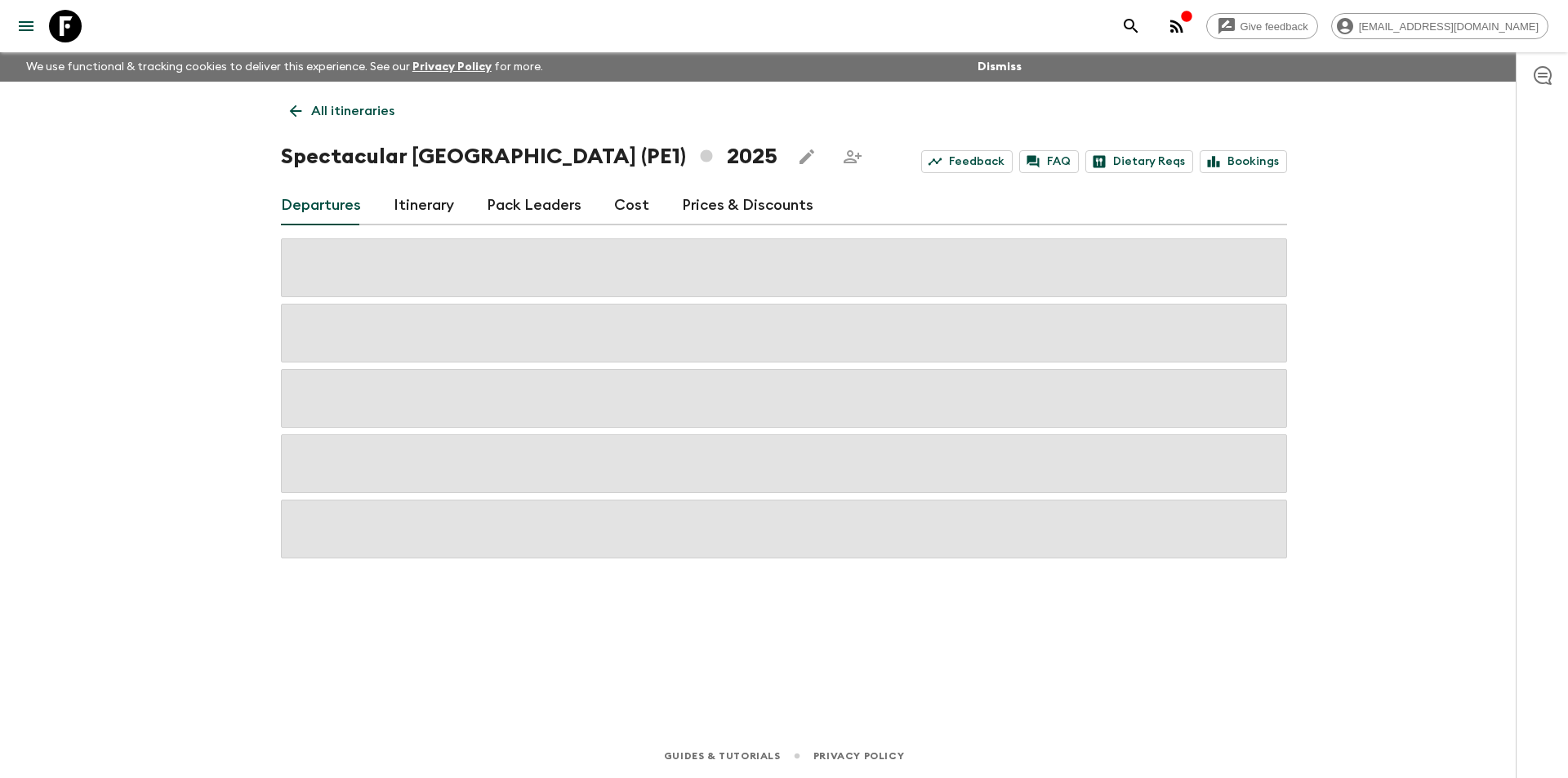
click at [622, 198] on link "Cost" at bounding box center [632, 205] width 36 height 39
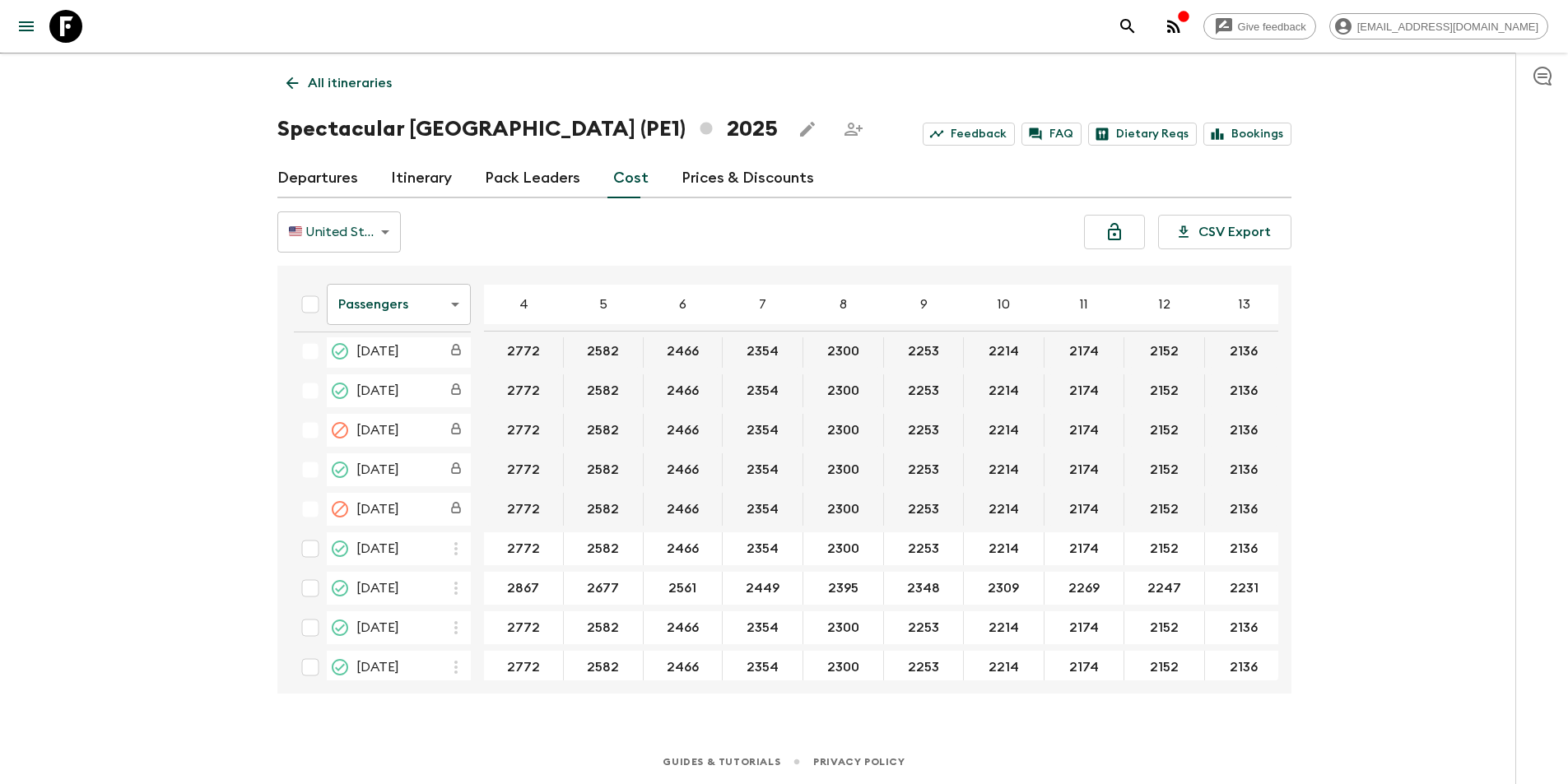
scroll to position [285, 73]
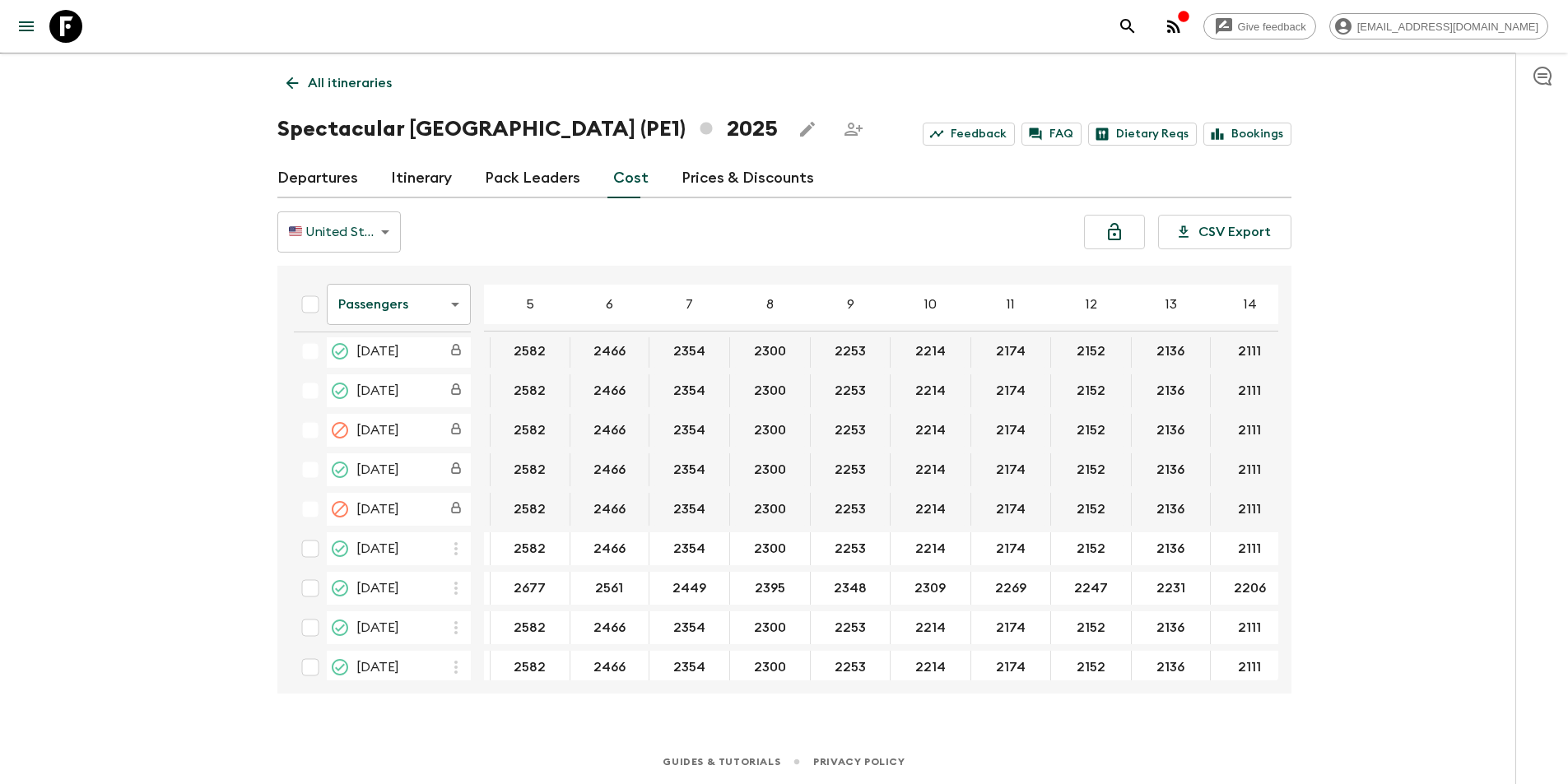
click at [370, 303] on body "Give feedback [EMAIL_ADDRESS][DOMAIN_NAME] We use functional & tracking cookies…" at bounding box center [784, 377] width 1568 height 813
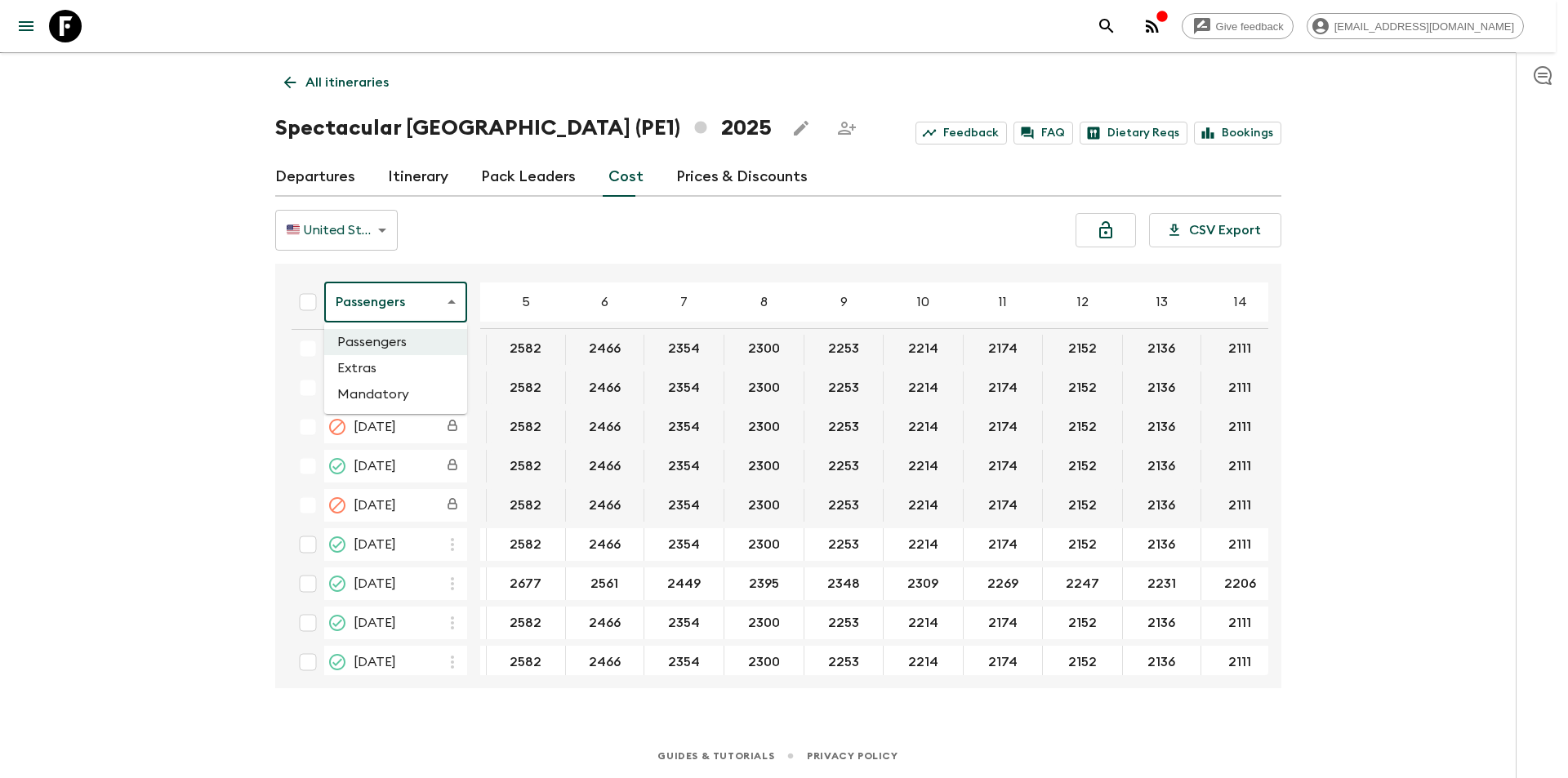
click at [387, 374] on li "Extras" at bounding box center [395, 368] width 143 height 26
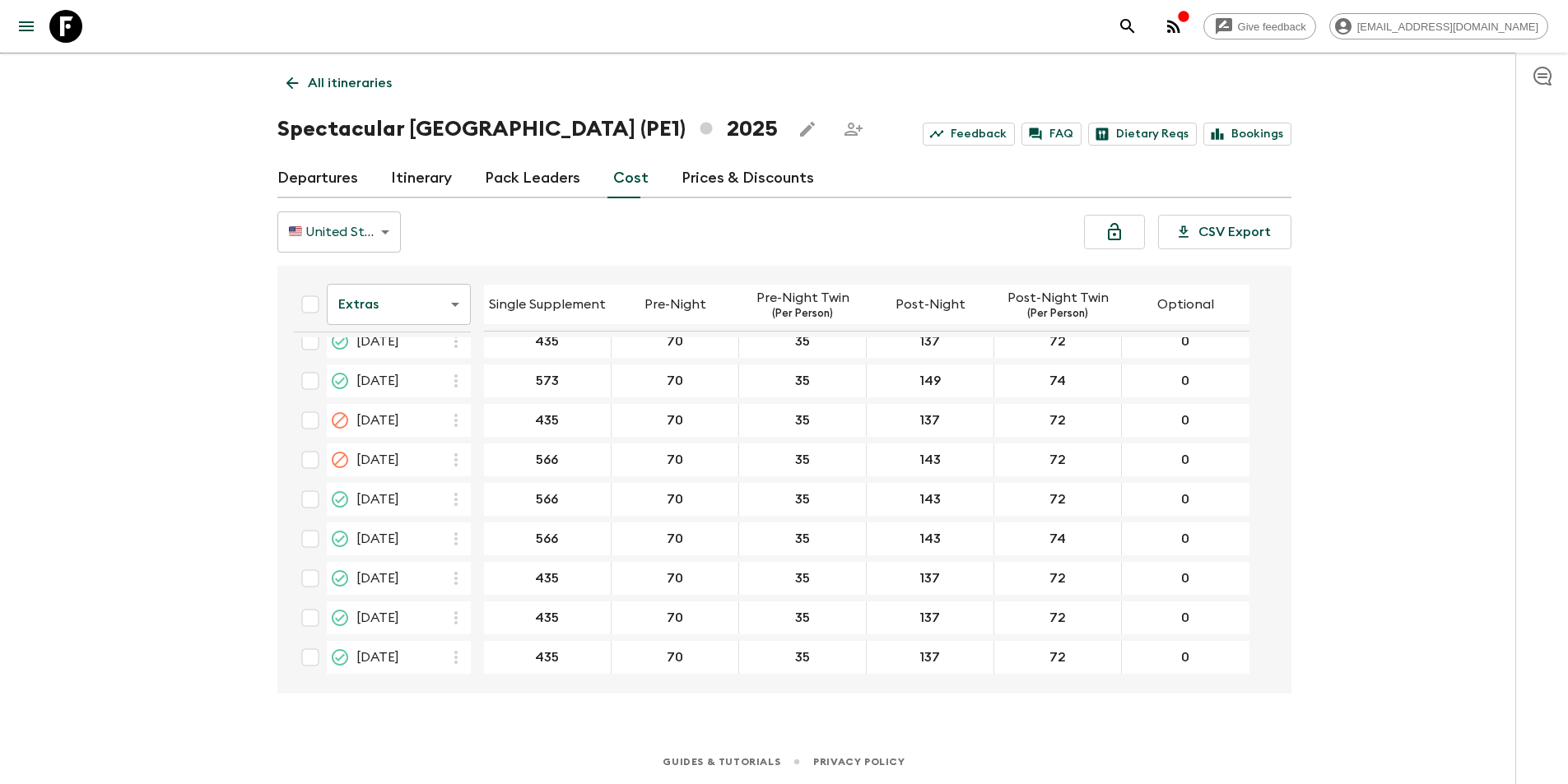
scroll to position [279, 0]
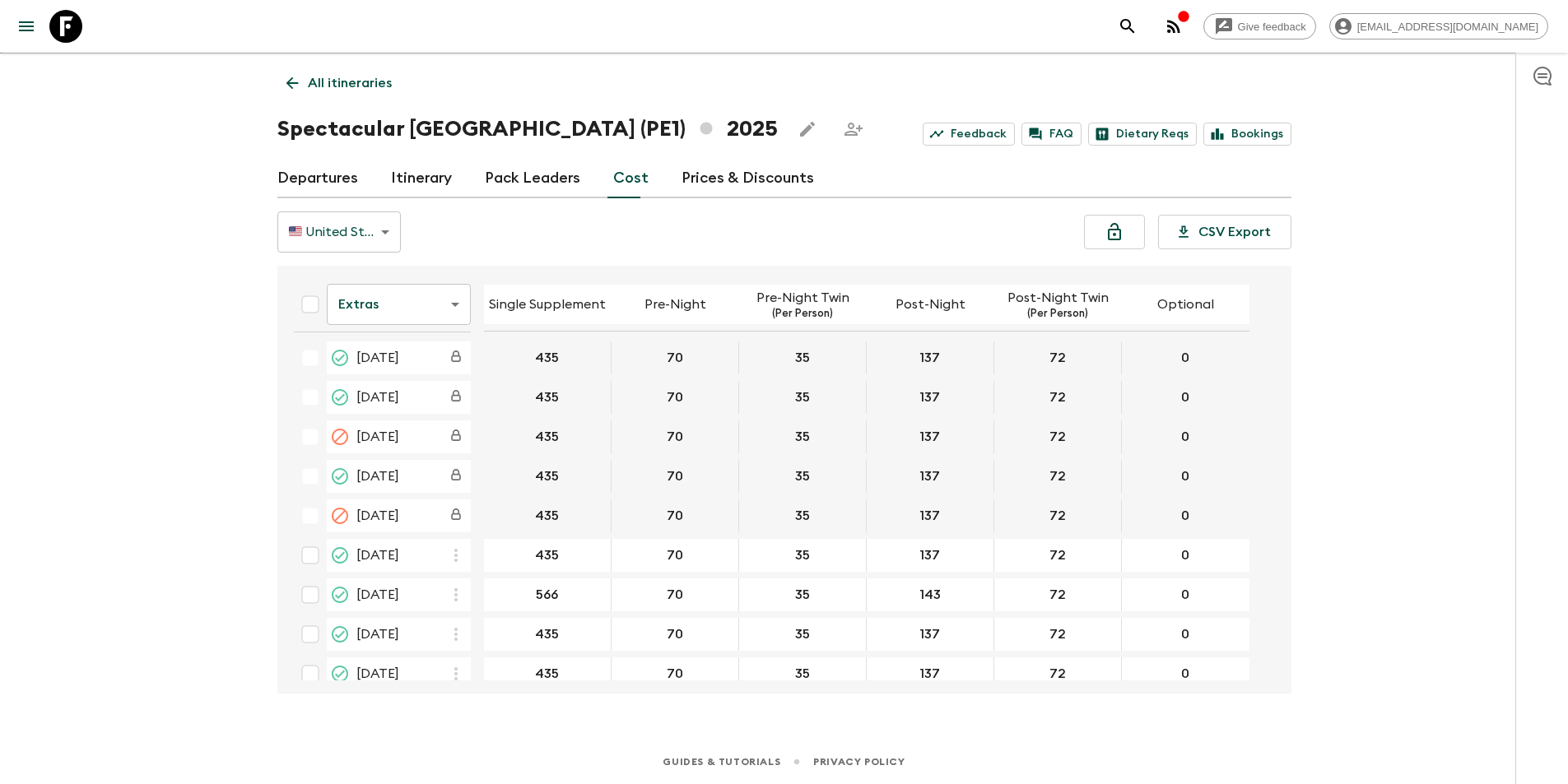
click at [74, 35] on icon at bounding box center [66, 26] width 33 height 33
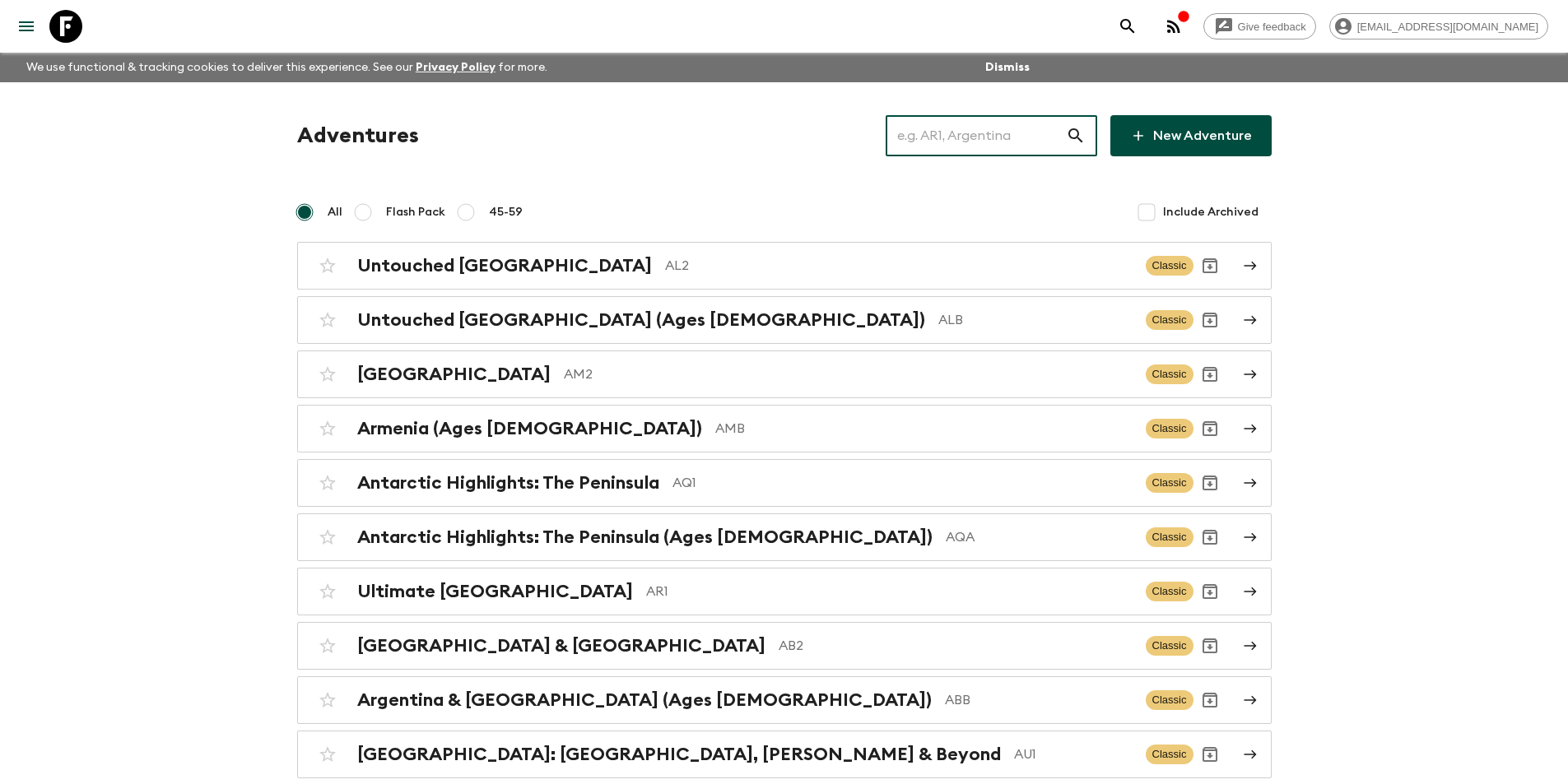
click at [987, 141] on input "text" at bounding box center [976, 135] width 180 height 46
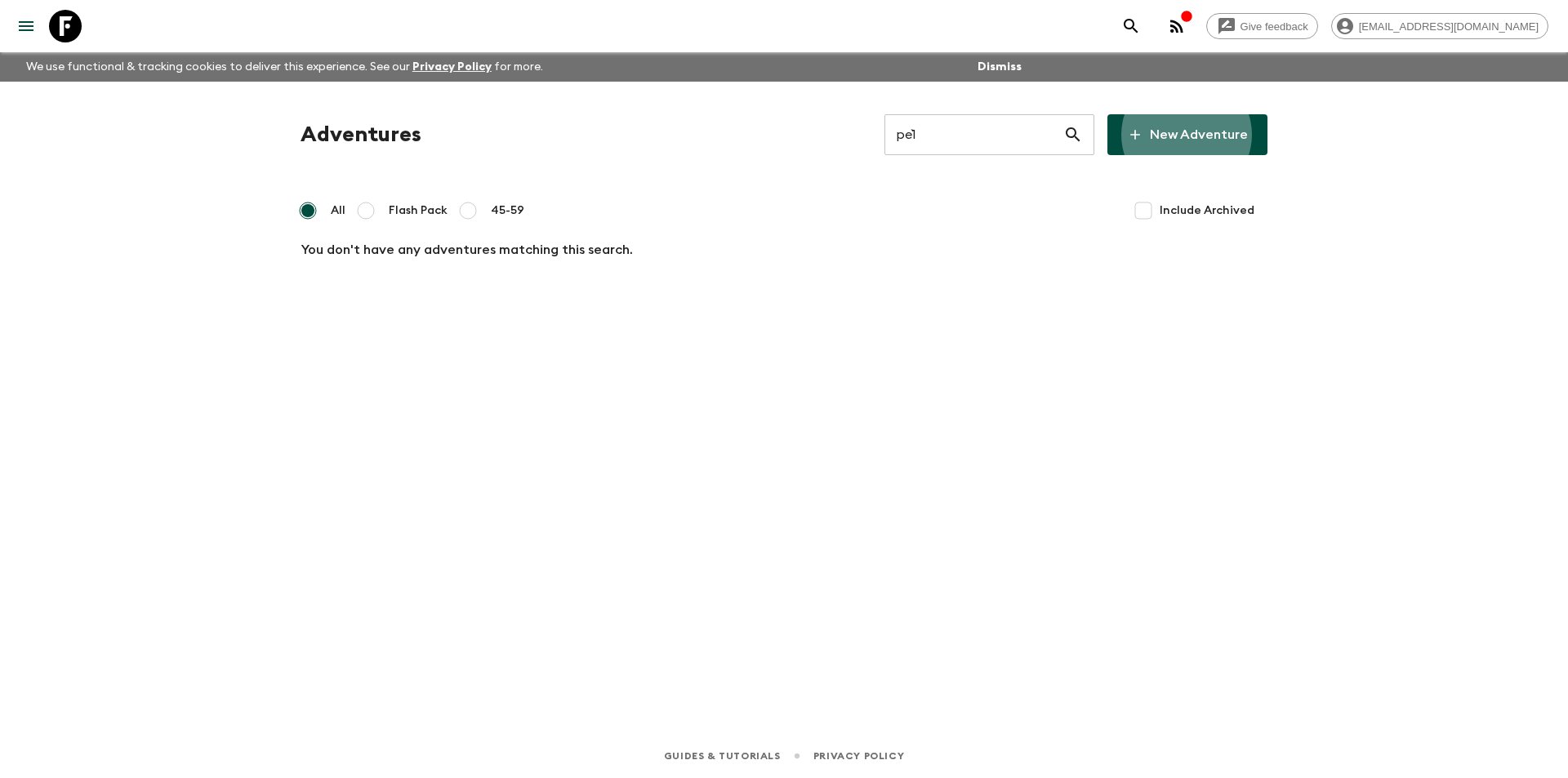
click at [979, 140] on input "pe`1" at bounding box center [973, 134] width 179 height 46
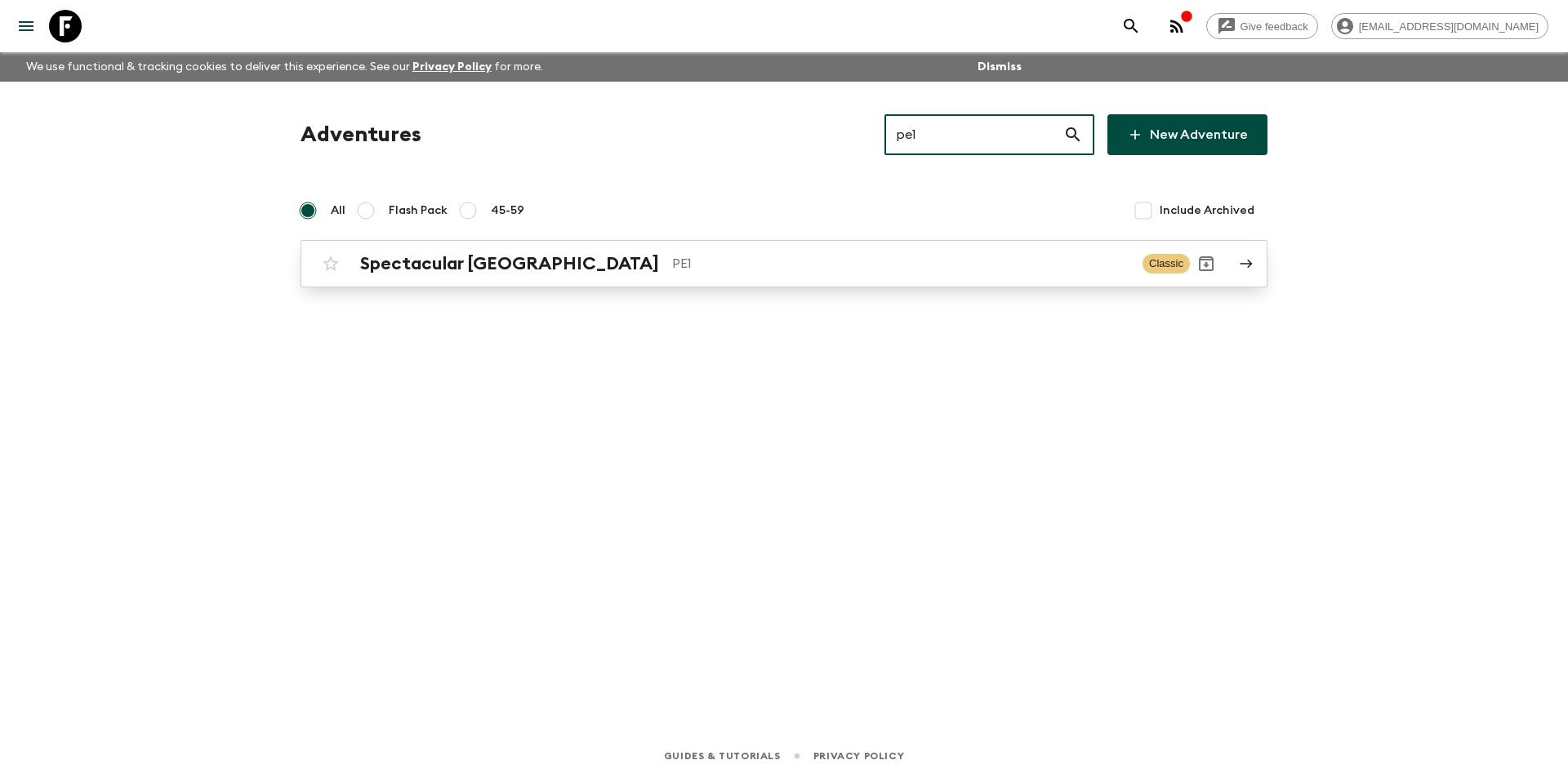
type input "pe1"
click at [672, 269] on p "PE1" at bounding box center [901, 263] width 458 height 20
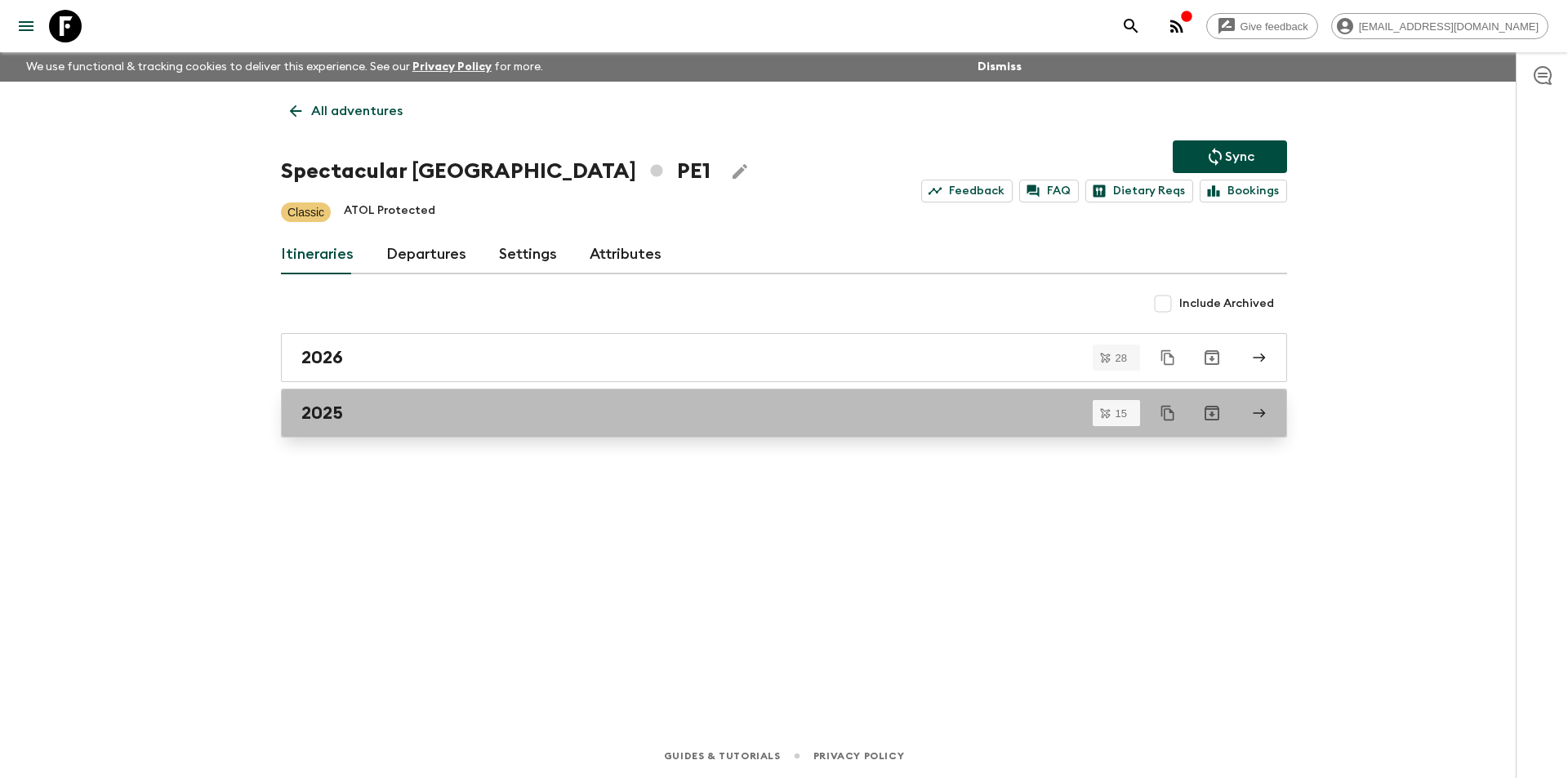
click at [457, 417] on div "2025" at bounding box center [769, 413] width 934 height 21
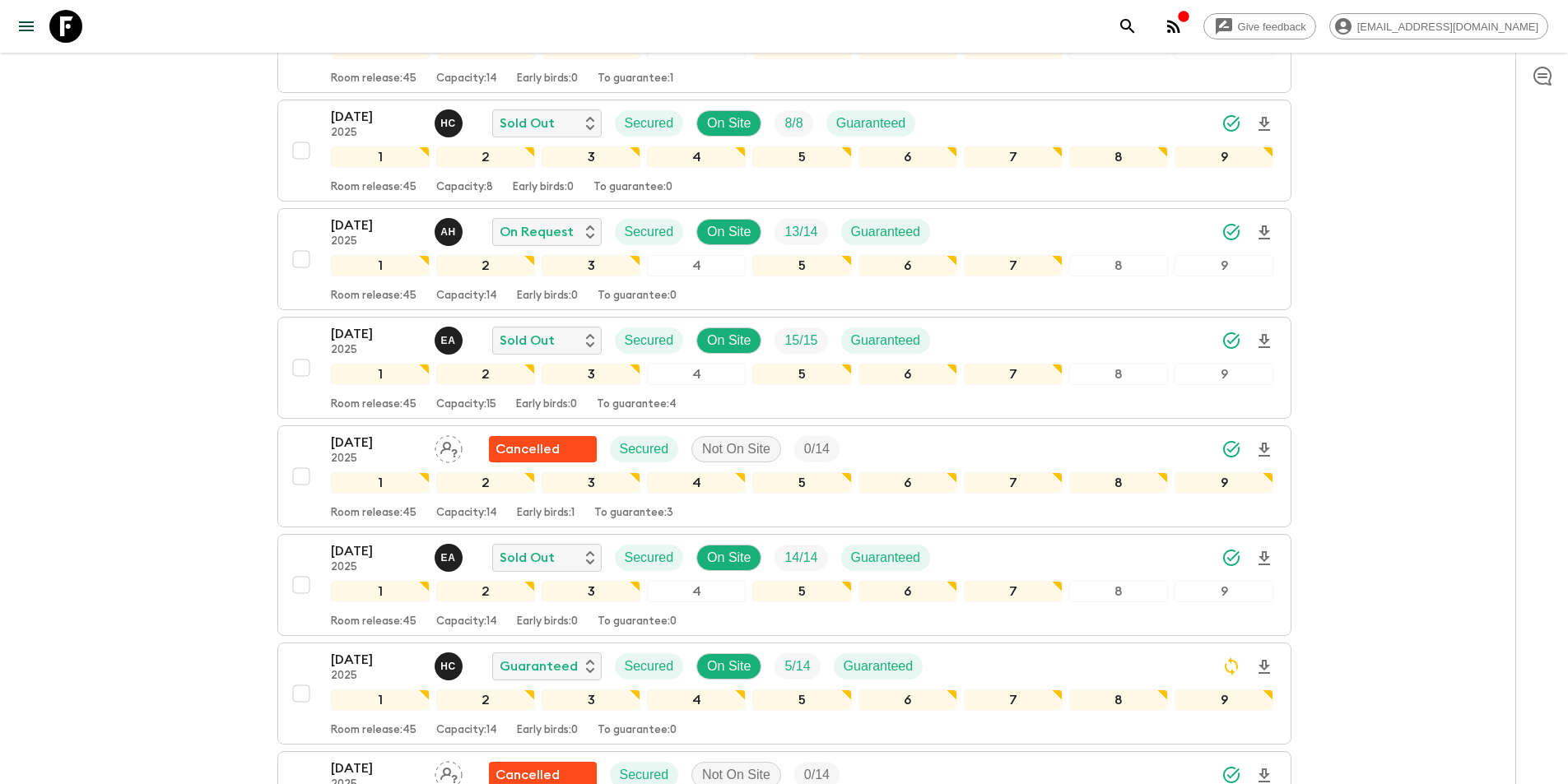
scroll to position [105, 0]
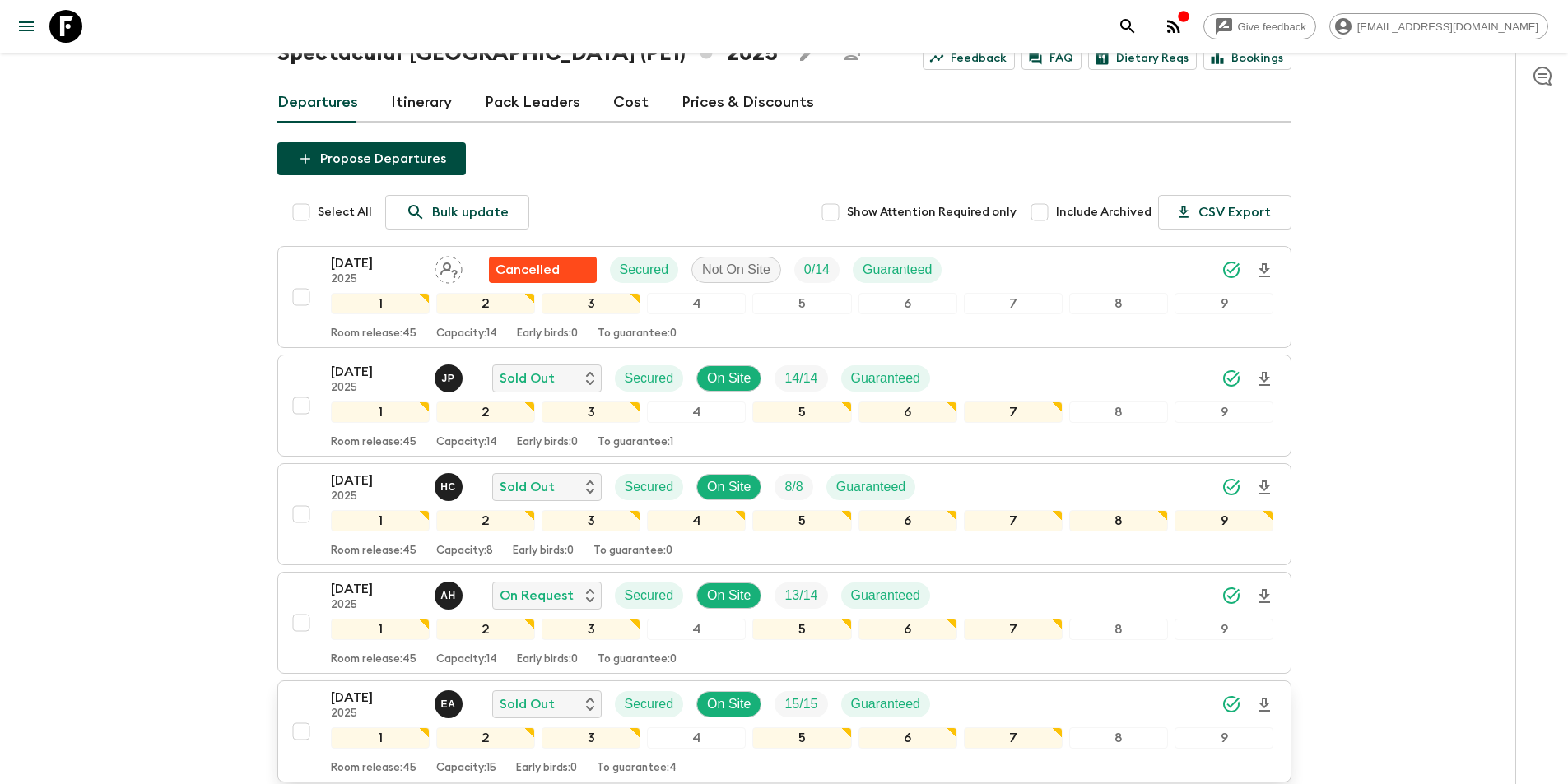
click at [356, 697] on p "[DATE]" at bounding box center [376, 698] width 91 height 20
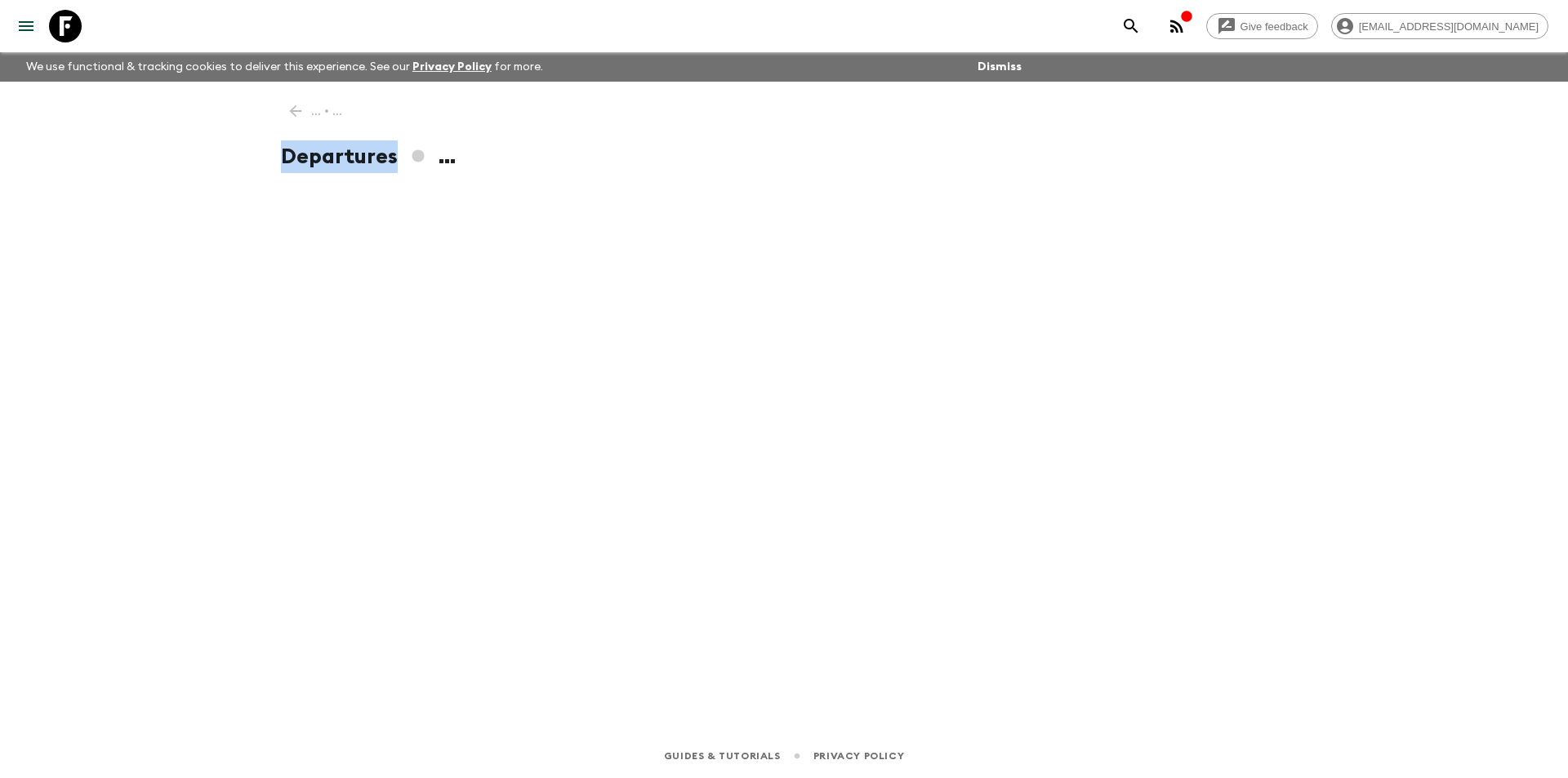
click at [354, 691] on div "Give feedback [EMAIL_ADDRESS][DOMAIN_NAME] We use functional & tracking cookies…" at bounding box center [784, 389] width 1568 height 778
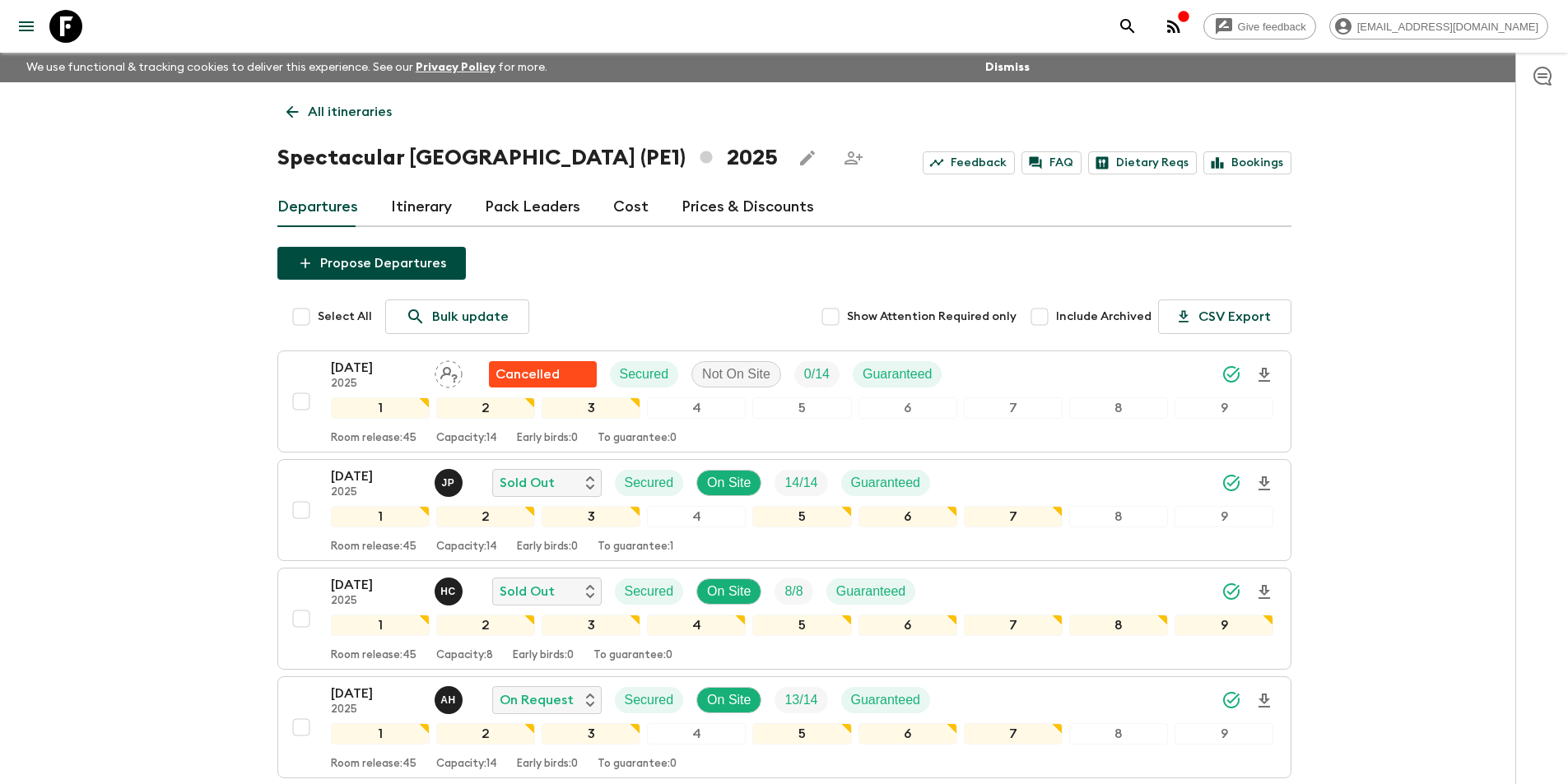
click at [625, 223] on link "Cost" at bounding box center [631, 207] width 36 height 39
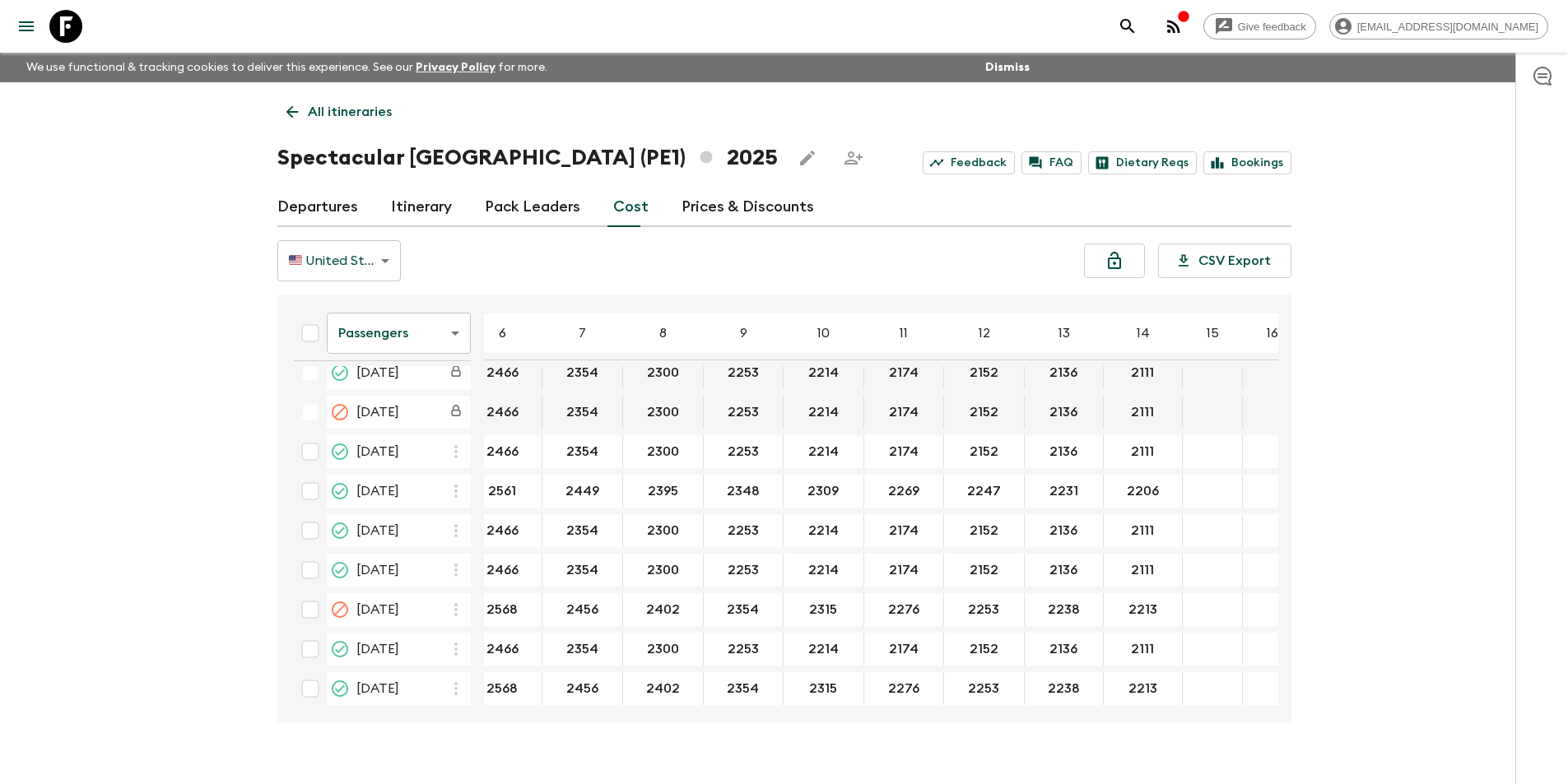
scroll to position [411, 182]
click at [390, 320] on body "Give feedback [EMAIL_ADDRESS][DOMAIN_NAME] We use functional & tracking cookies…" at bounding box center [784, 406] width 1568 height 813
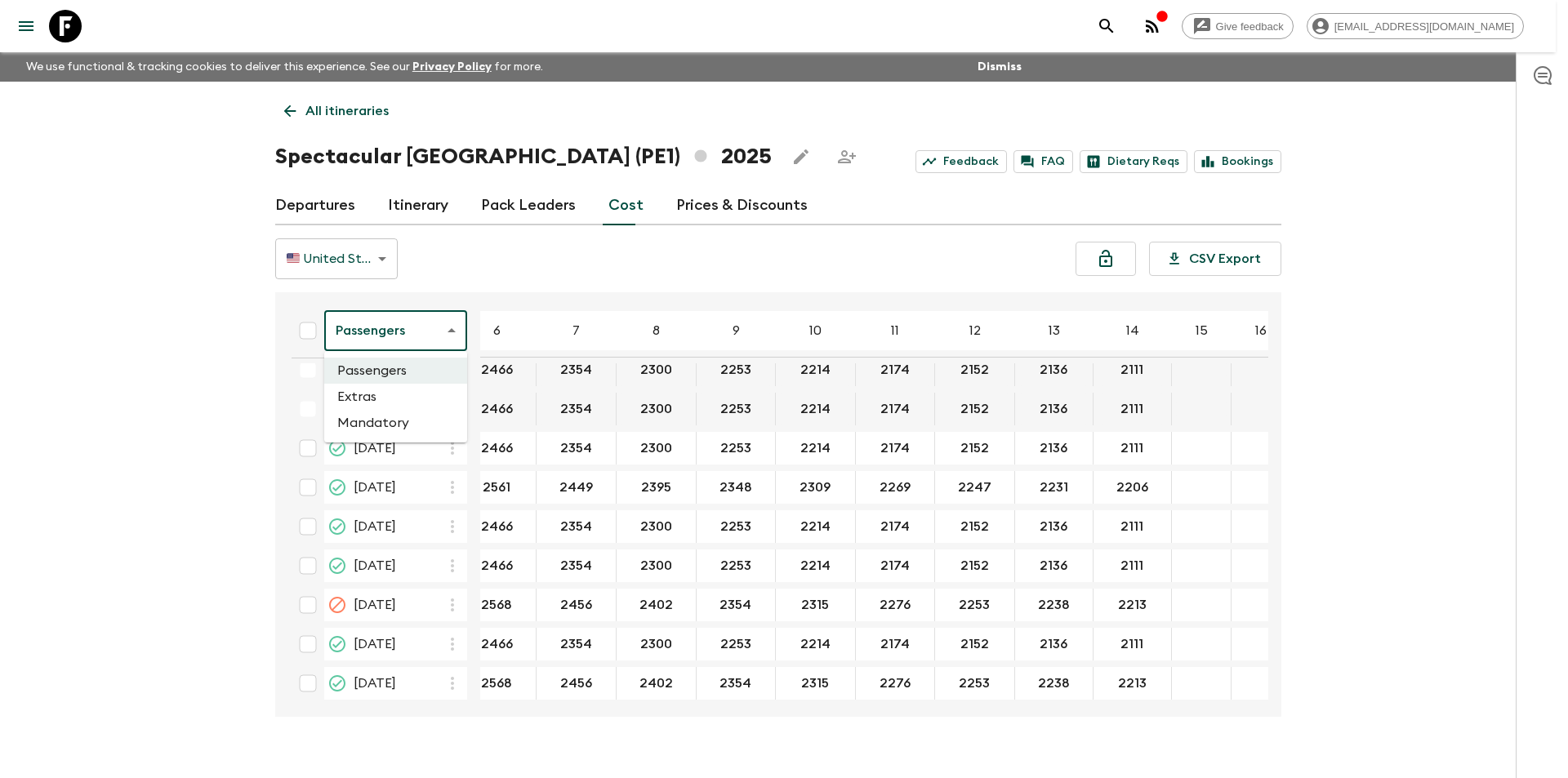
click at [394, 397] on li "Extras" at bounding box center [395, 397] width 143 height 26
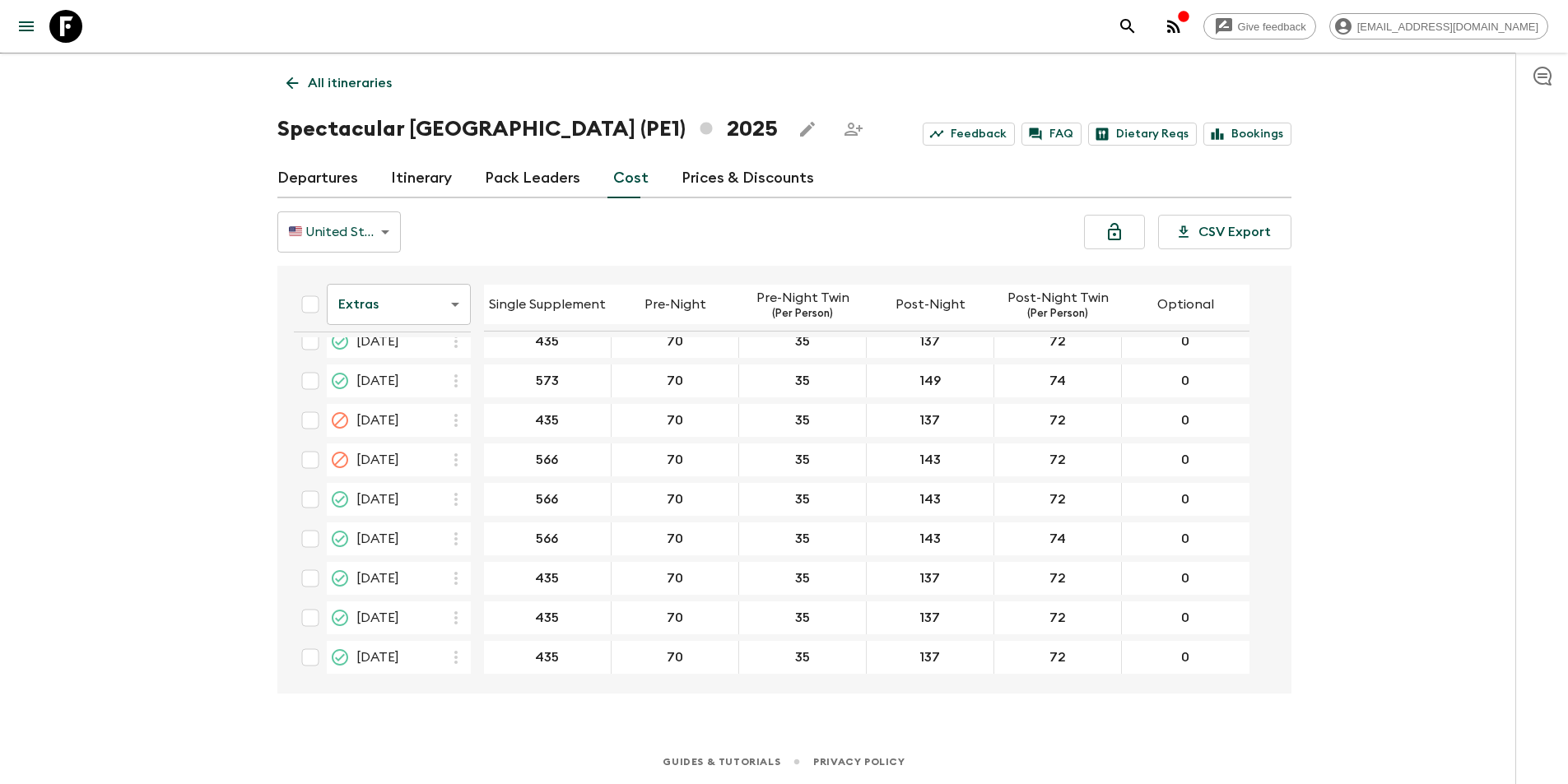
scroll to position [279, 0]
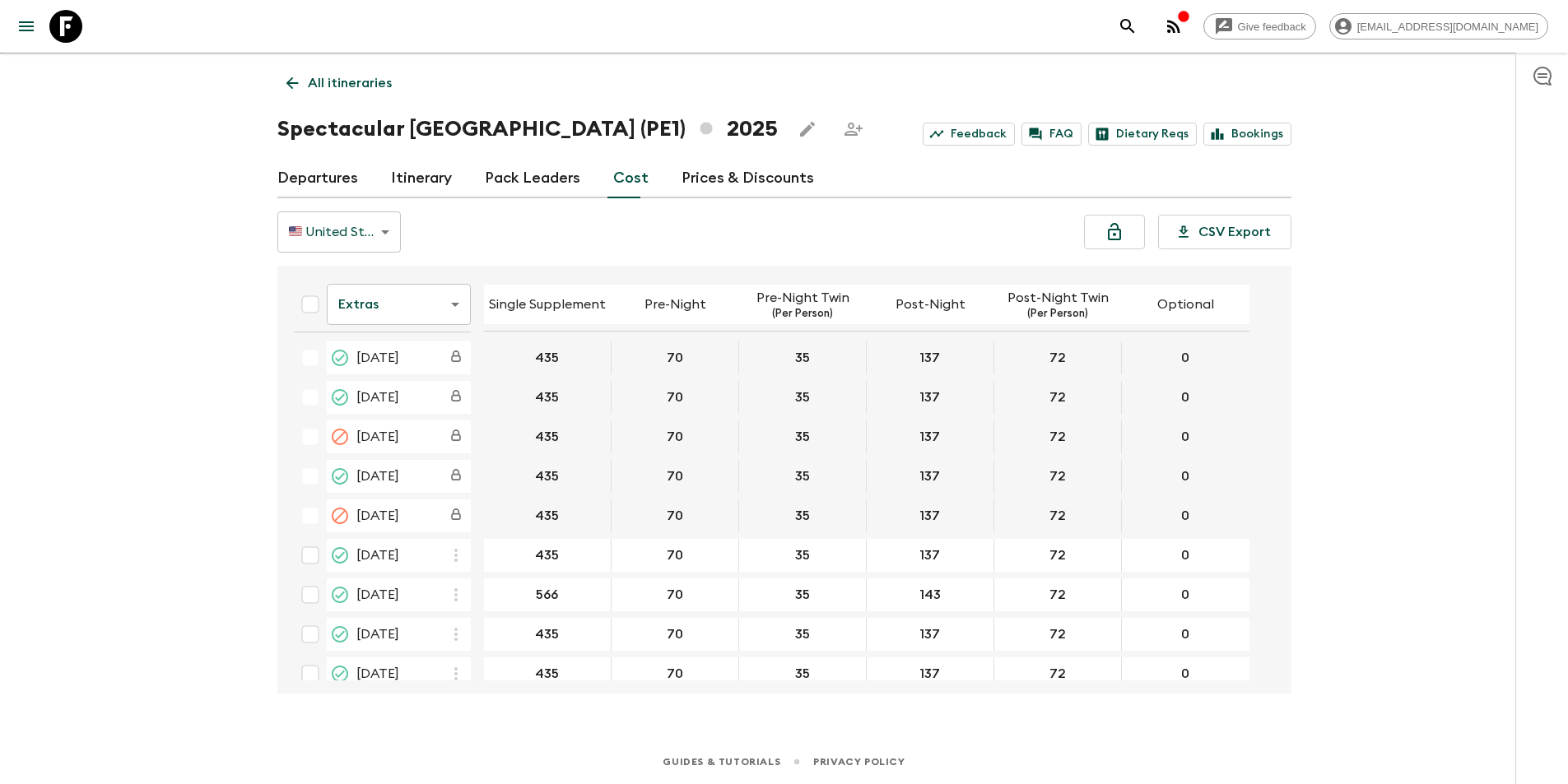
click at [56, 39] on icon at bounding box center [66, 26] width 33 height 33
